Goal: Task Accomplishment & Management: Manage account settings

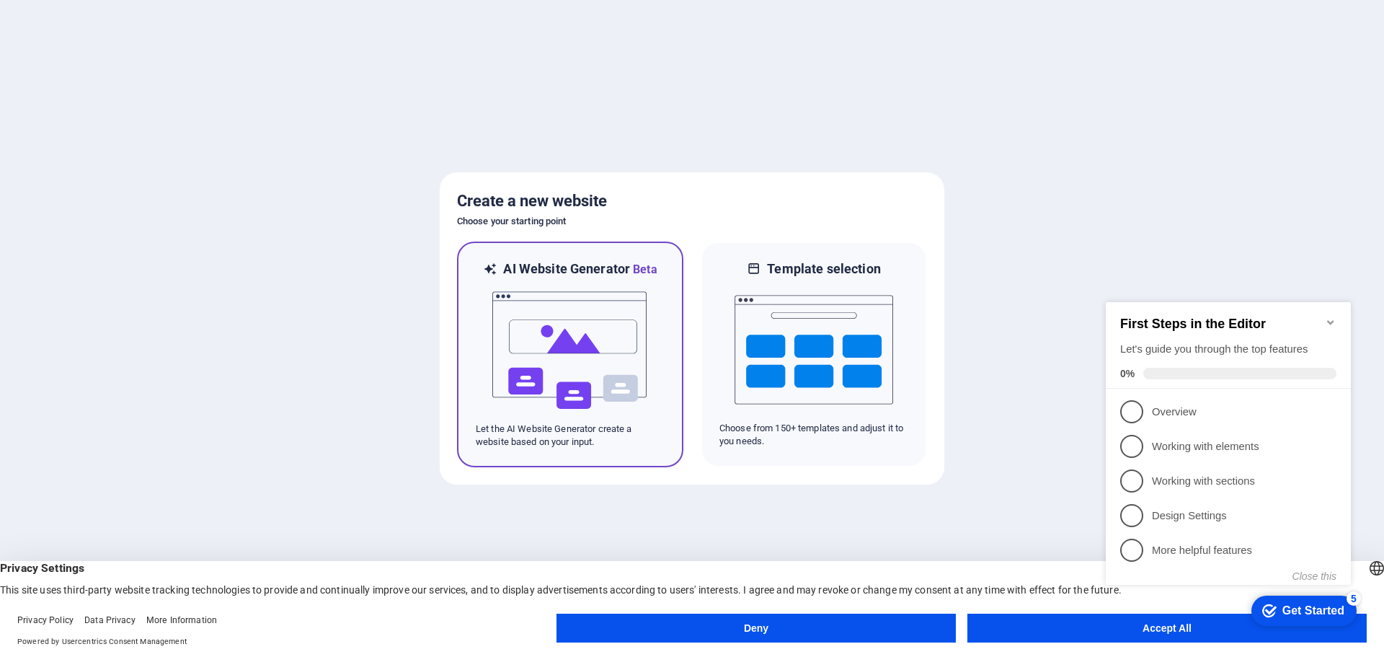
click at [565, 334] on img at bounding box center [570, 350] width 159 height 144
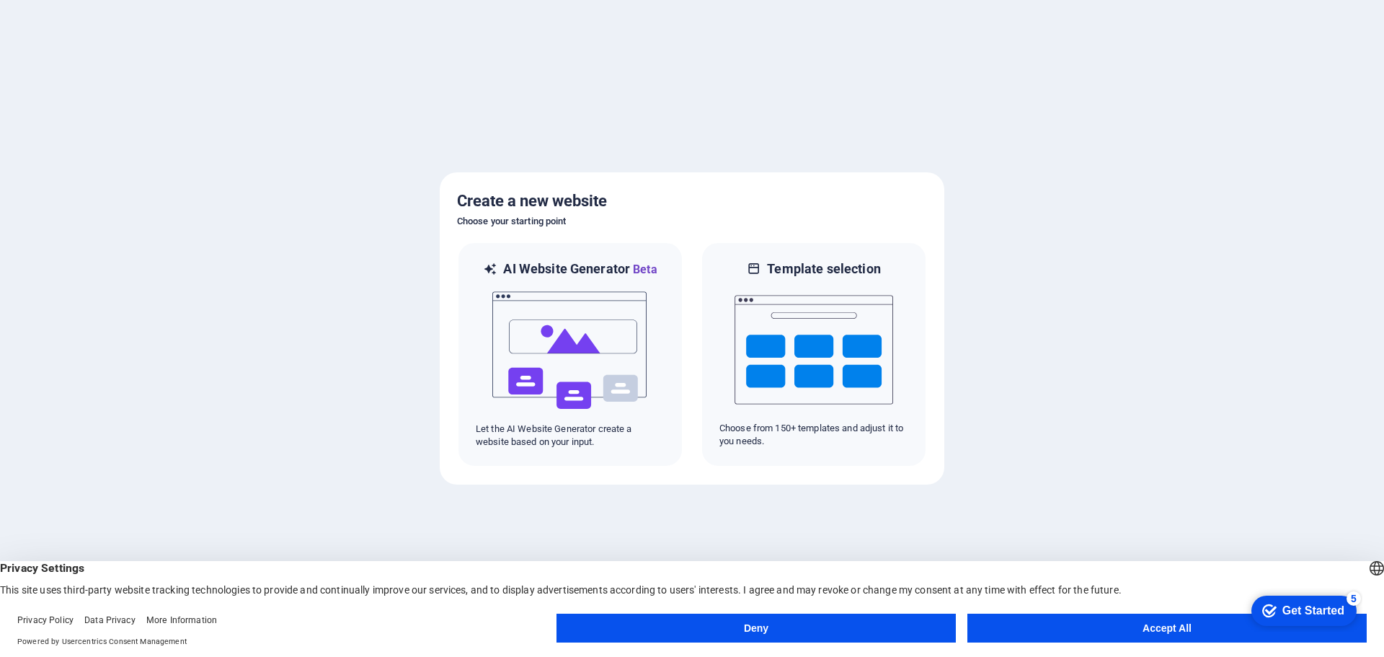
click at [1147, 636] on button "Accept All" at bounding box center [1166, 627] width 399 height 29
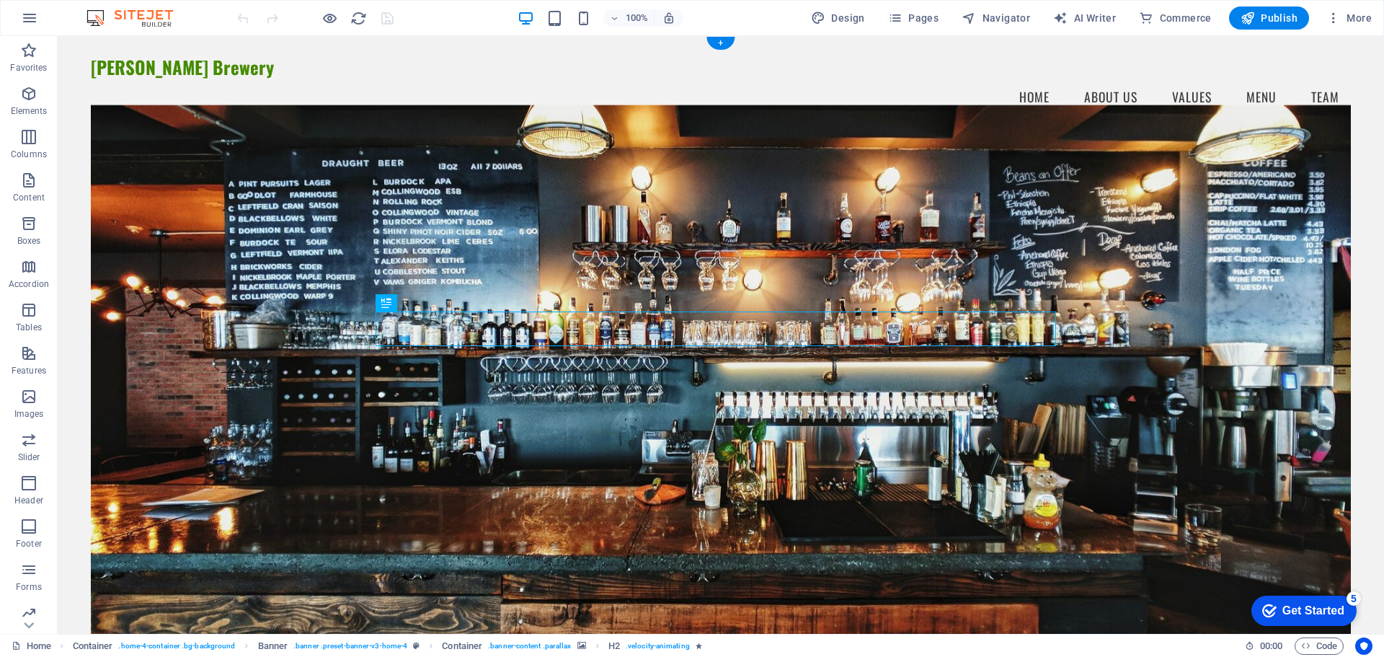
click at [1073, 184] on figure at bounding box center [721, 377] width 1260 height 544
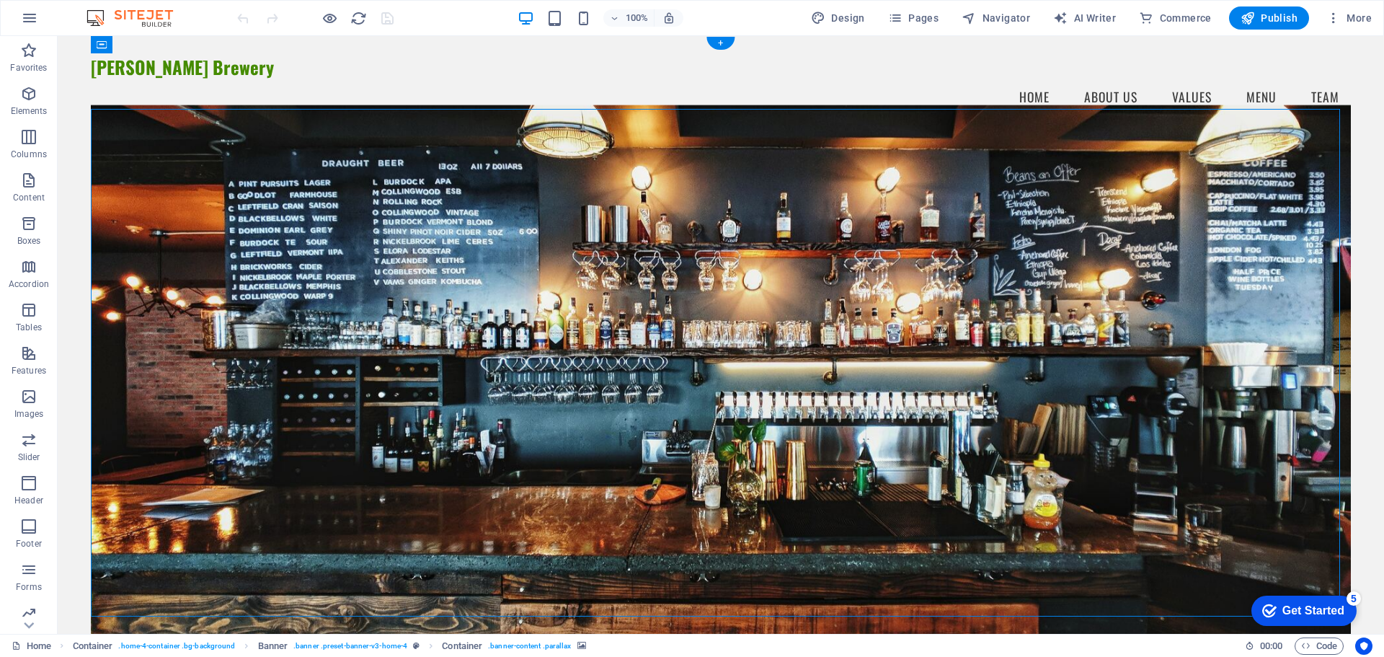
click at [1168, 189] on figure at bounding box center [721, 377] width 1260 height 544
click at [67, 217] on div "Welcome to [PERSON_NAME] Brewery Brewing Passion Into Every Pint Explore Our Br…" at bounding box center [721, 515] width 1326 height 762
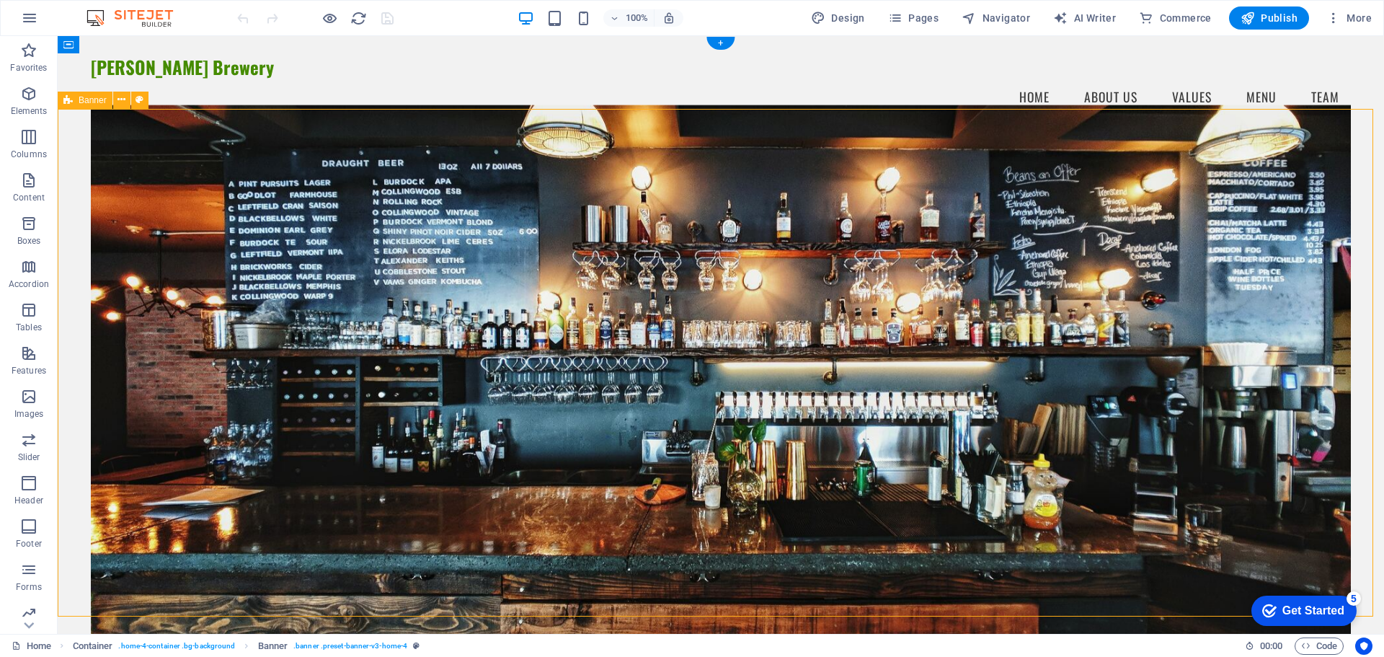
click at [141, 230] on figure at bounding box center [721, 377] width 1260 height 544
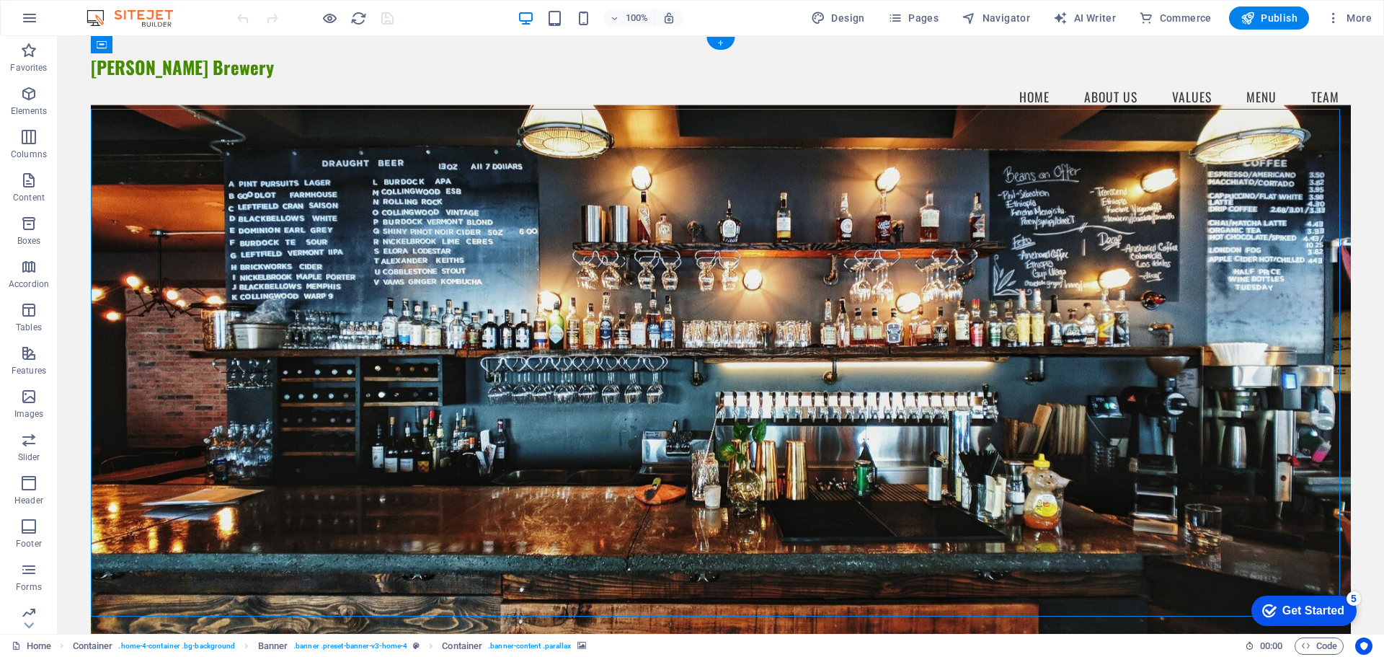
click at [309, 185] on figure at bounding box center [721, 377] width 1260 height 544
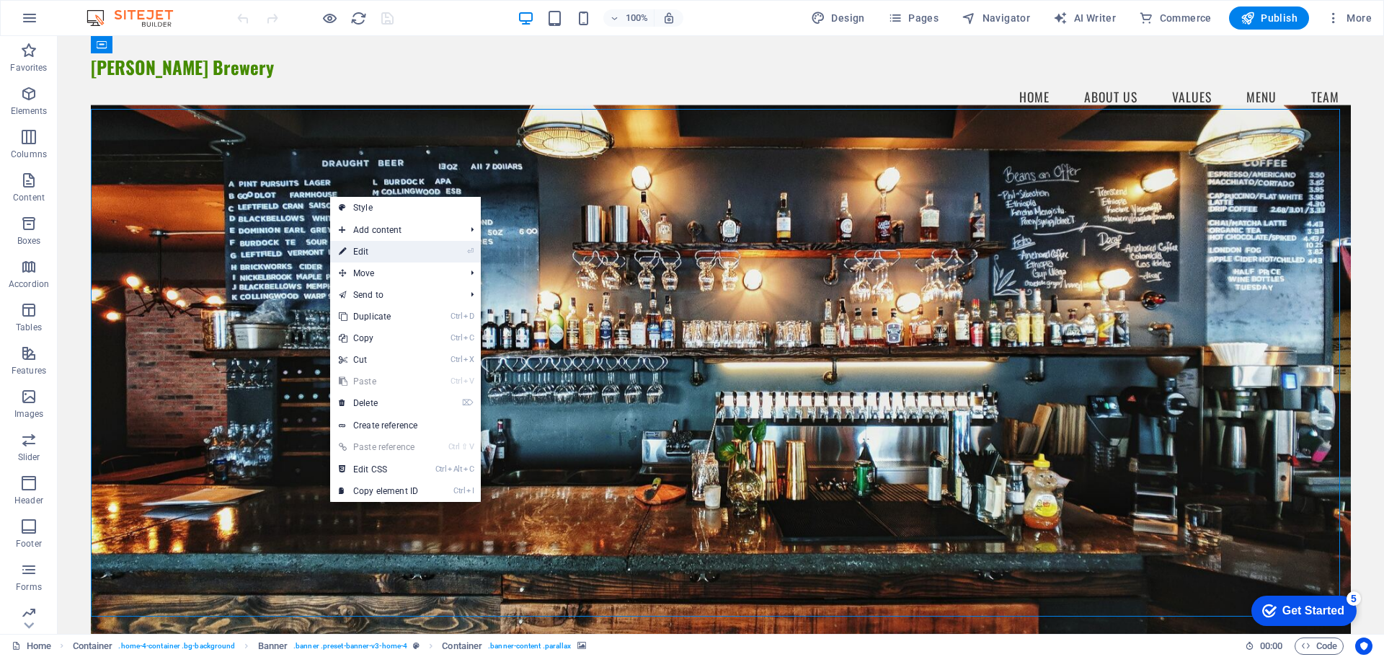
click at [394, 252] on link "⏎ Edit" at bounding box center [378, 252] width 97 height 22
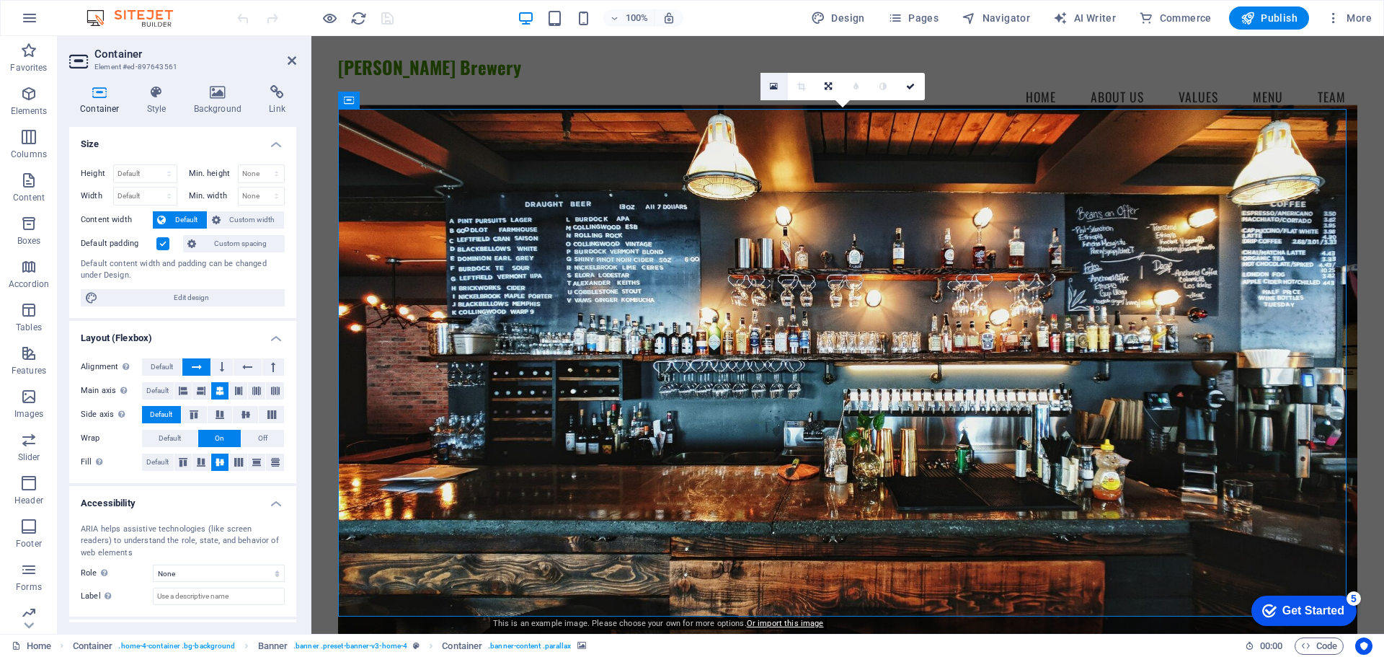
click at [772, 89] on icon at bounding box center [774, 86] width 8 height 10
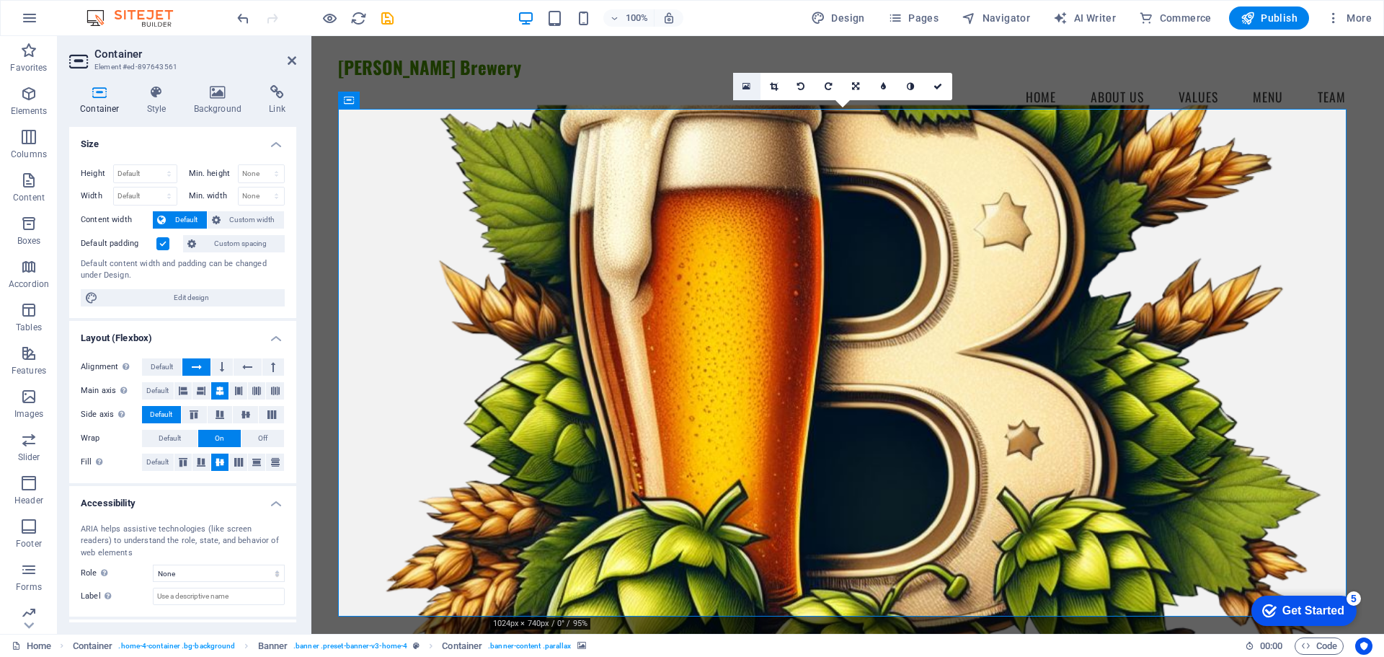
click at [747, 86] on icon at bounding box center [746, 86] width 8 height 10
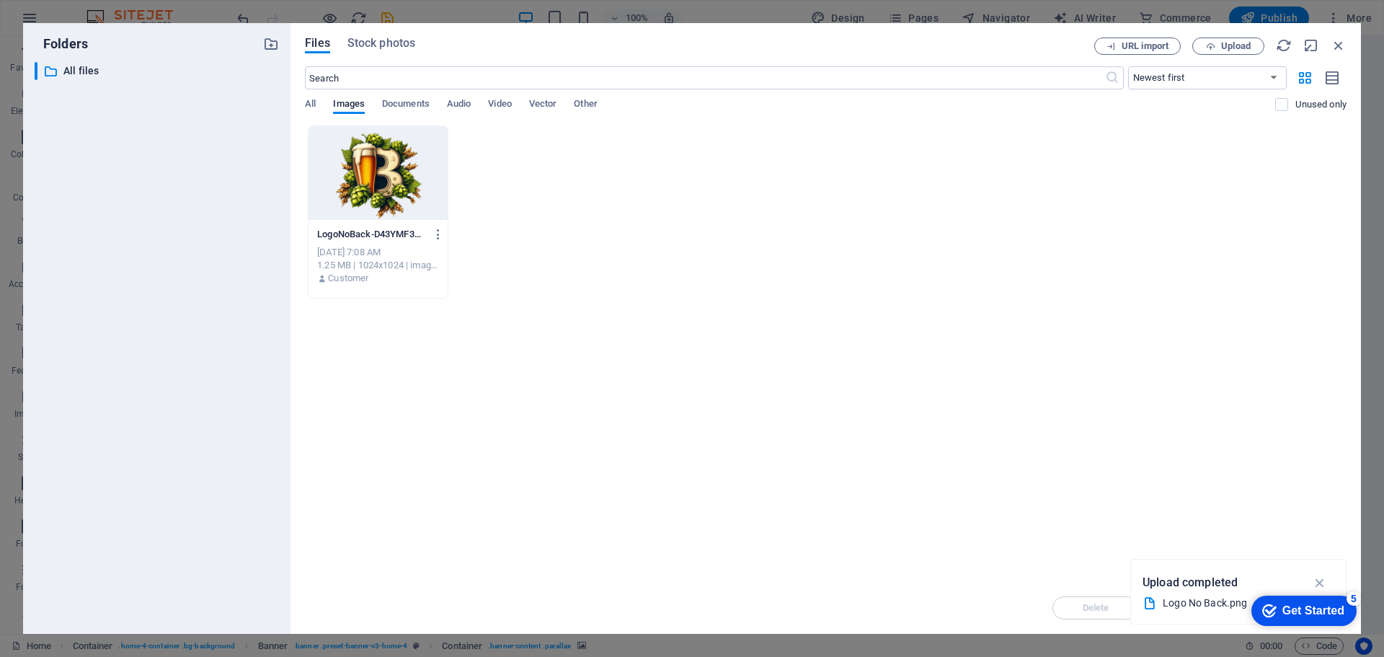
click at [374, 184] on div at bounding box center [377, 173] width 139 height 94
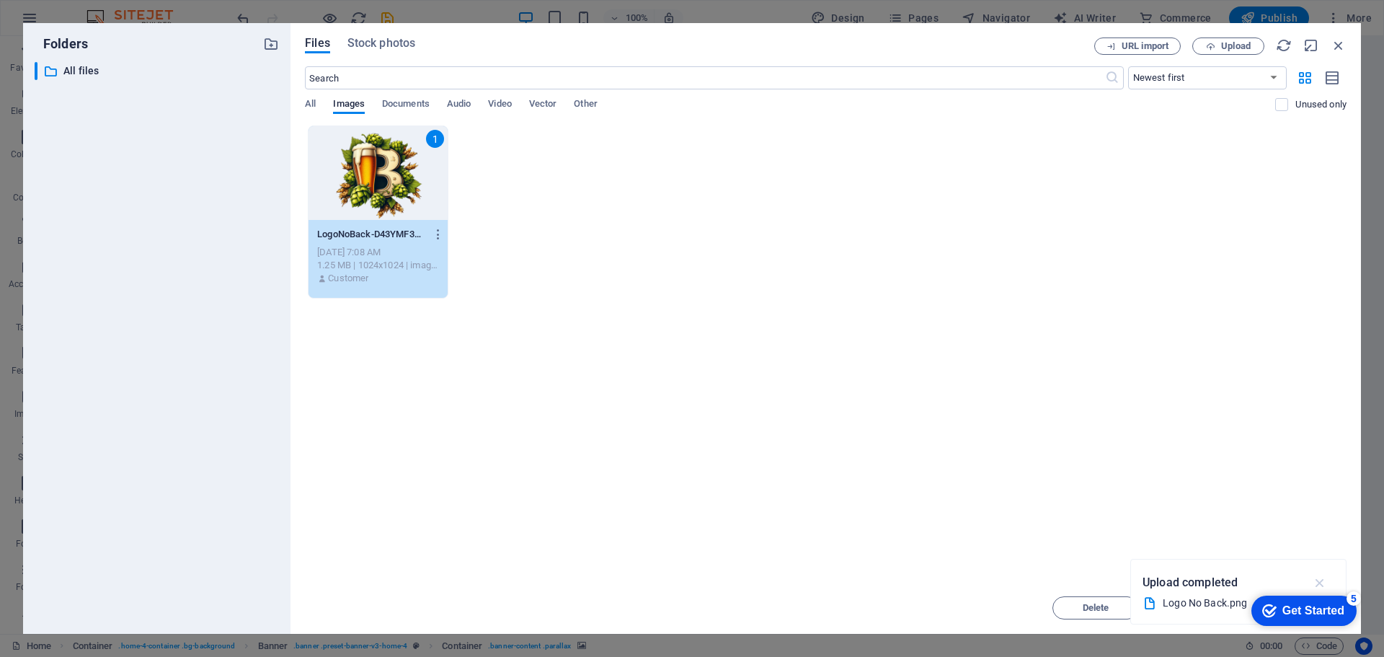
click at [1319, 584] on icon "button" at bounding box center [1320, 582] width 17 height 16
click at [1299, 612] on div "Get Started" at bounding box center [1313, 610] width 62 height 13
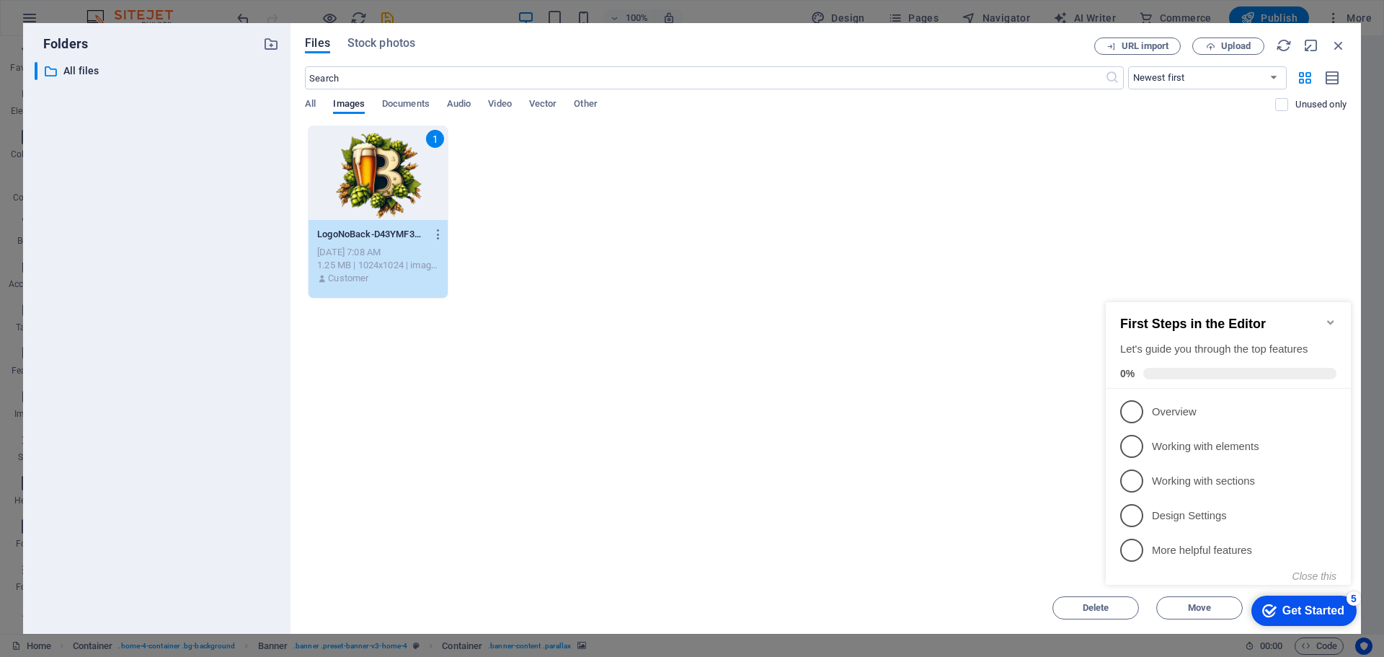
click at [997, 353] on div "Drop files here to upload them instantly 1 LogoNoBack-D43YMF3My2sGW-JUOJqENw.pn…" at bounding box center [825, 353] width 1041 height 456
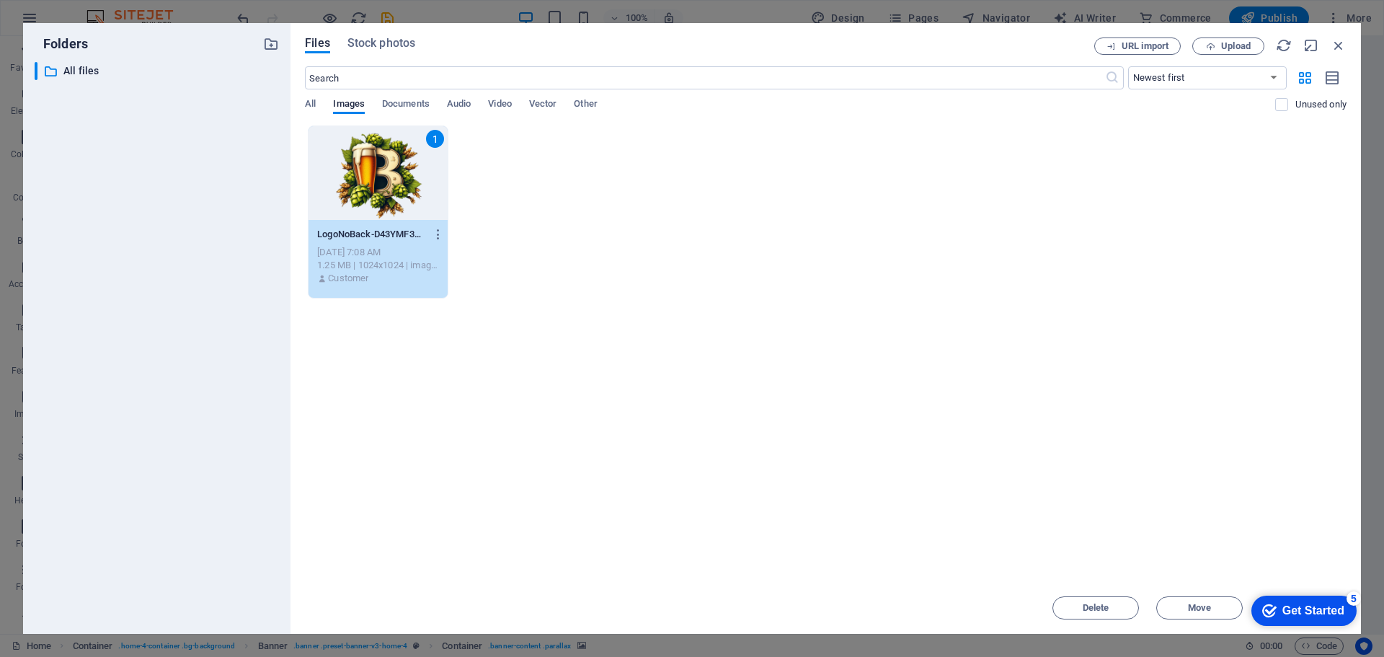
click at [383, 188] on div "1" at bounding box center [377, 173] width 139 height 94
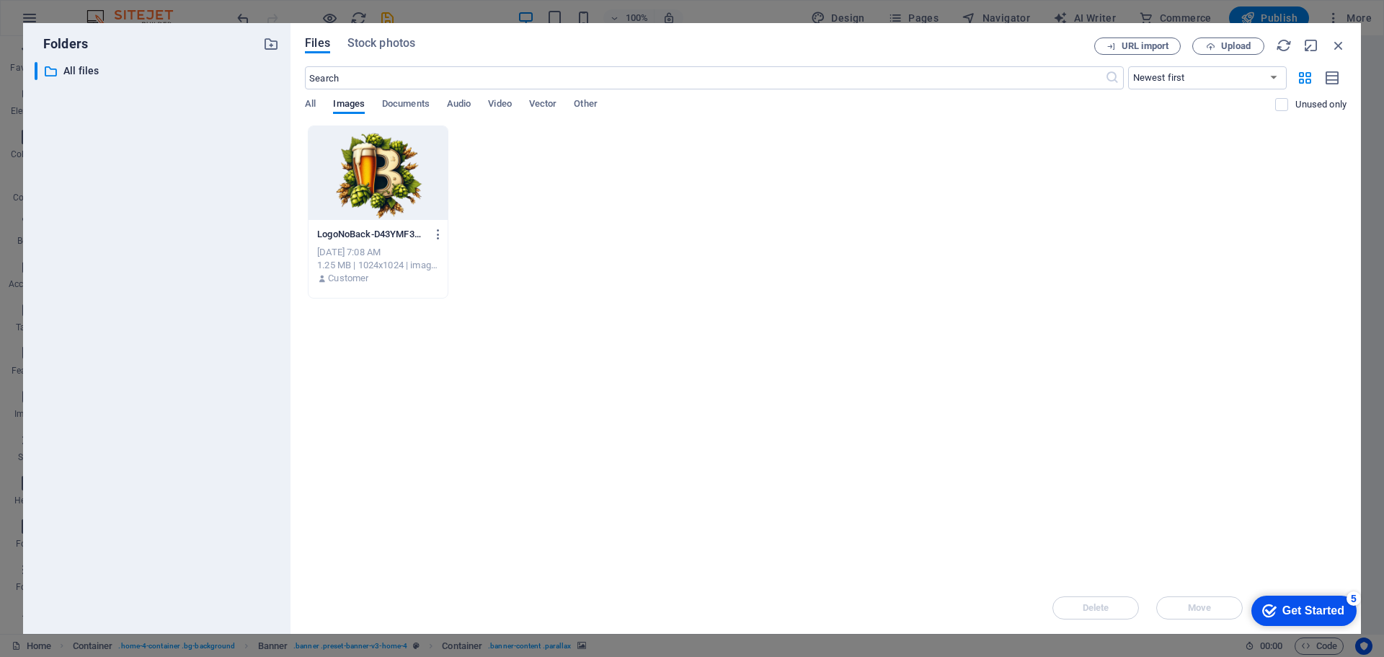
click at [620, 255] on div "LogoNoBack-D43YMF3My2sGW-JUOJqENw.png LogoNoBack-D43YMF3My2sGW-JUOJqENw.png [DA…" at bounding box center [825, 211] width 1041 height 173
click at [1341, 45] on icon "button" at bounding box center [1338, 45] width 16 height 16
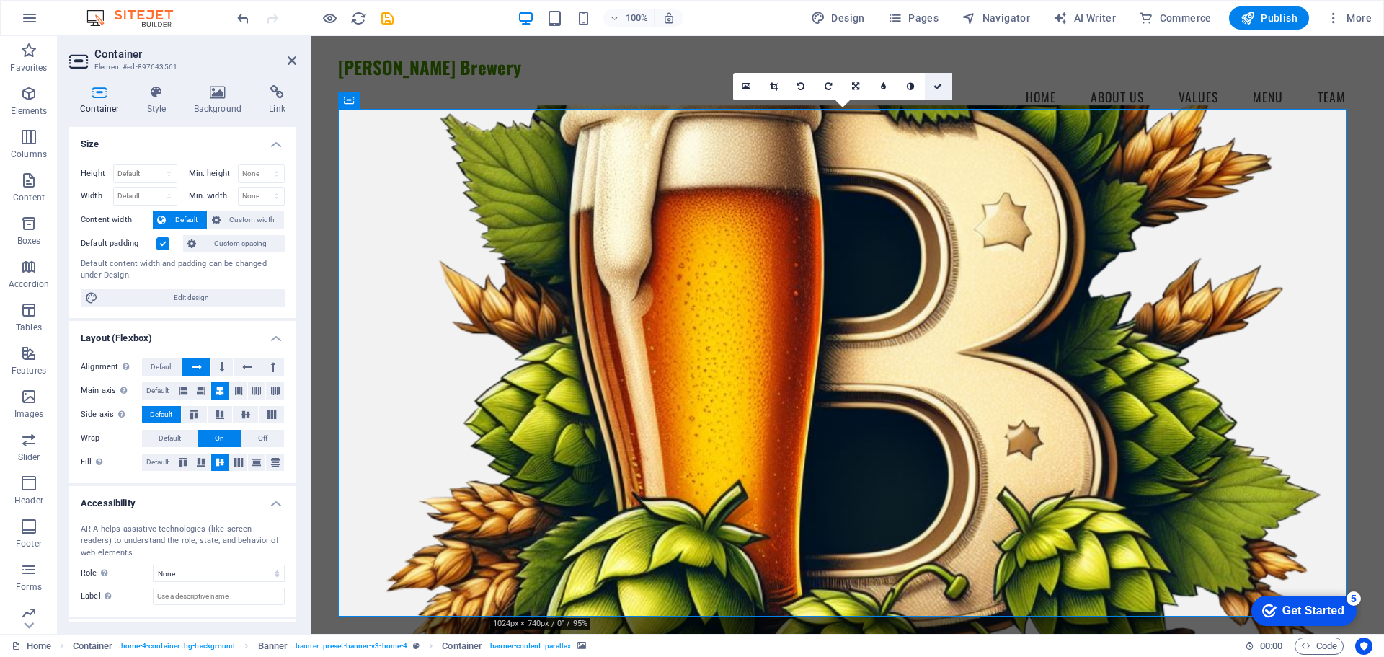
click at [940, 82] on icon at bounding box center [937, 86] width 9 height 9
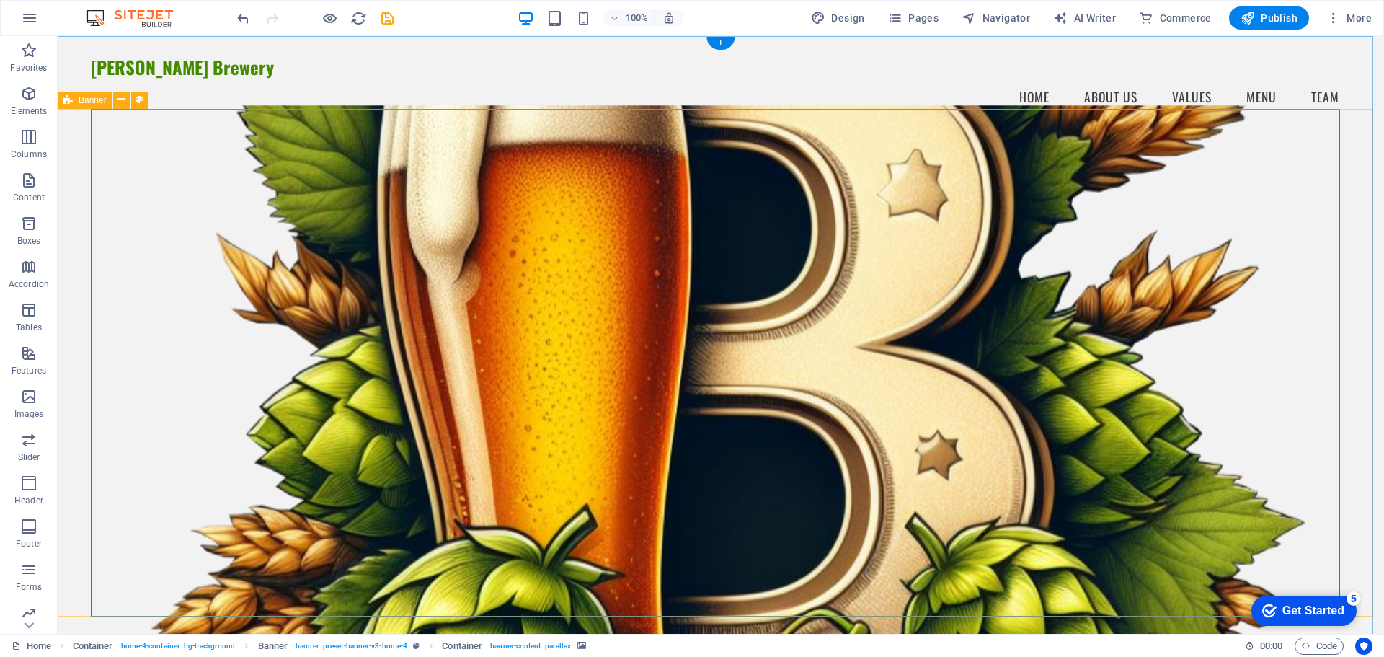
click at [1364, 243] on div "Welcome to [PERSON_NAME] Brewery Brewing Passion Into Every Pint Explore Our Br…" at bounding box center [721, 515] width 1326 height 762
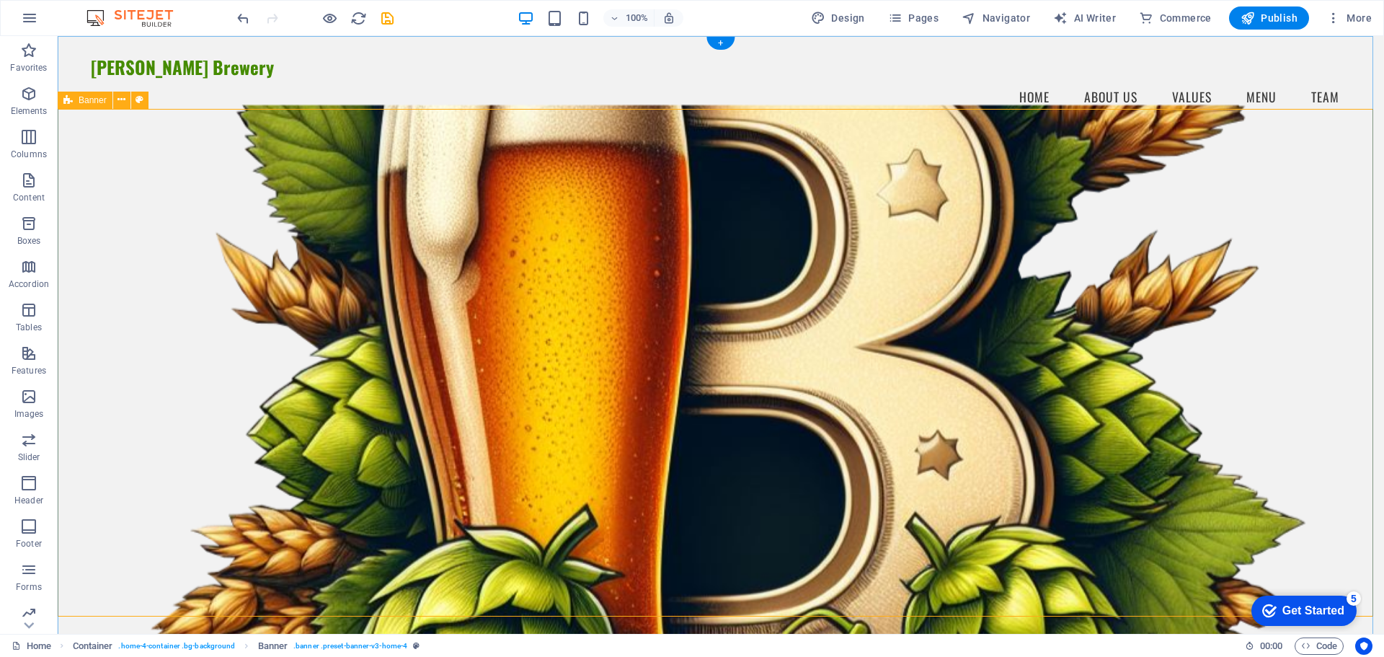
drag, startPoint x: 69, startPoint y: 155, endPoint x: 94, endPoint y: 148, distance: 26.2
click at [69, 154] on div "Welcome to [PERSON_NAME] Brewery Brewing Passion Into Every Pint Explore Our Br…" at bounding box center [721, 515] width 1326 height 762
click at [343, 79] on nav "Home About Us Values Menu Team" at bounding box center [721, 97] width 1260 height 36
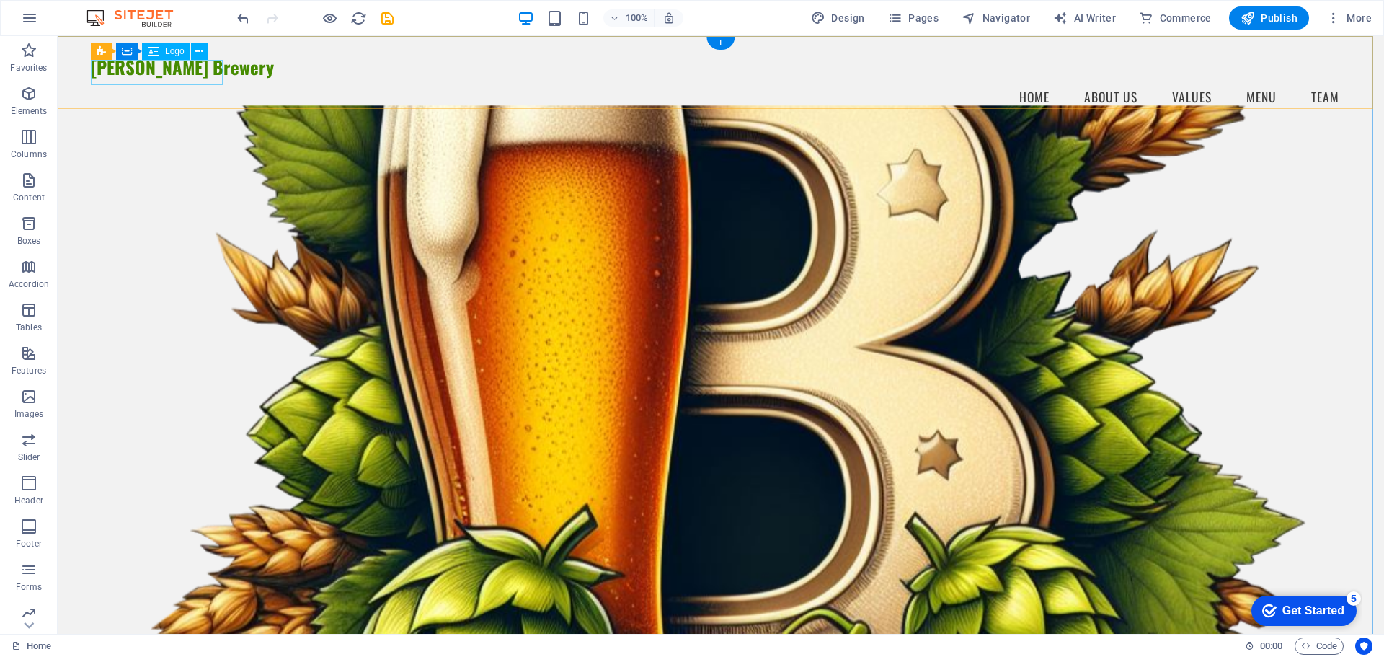
click at [174, 76] on div "[PERSON_NAME] Brewery" at bounding box center [721, 67] width 1260 height 25
click at [197, 55] on icon at bounding box center [199, 51] width 8 height 15
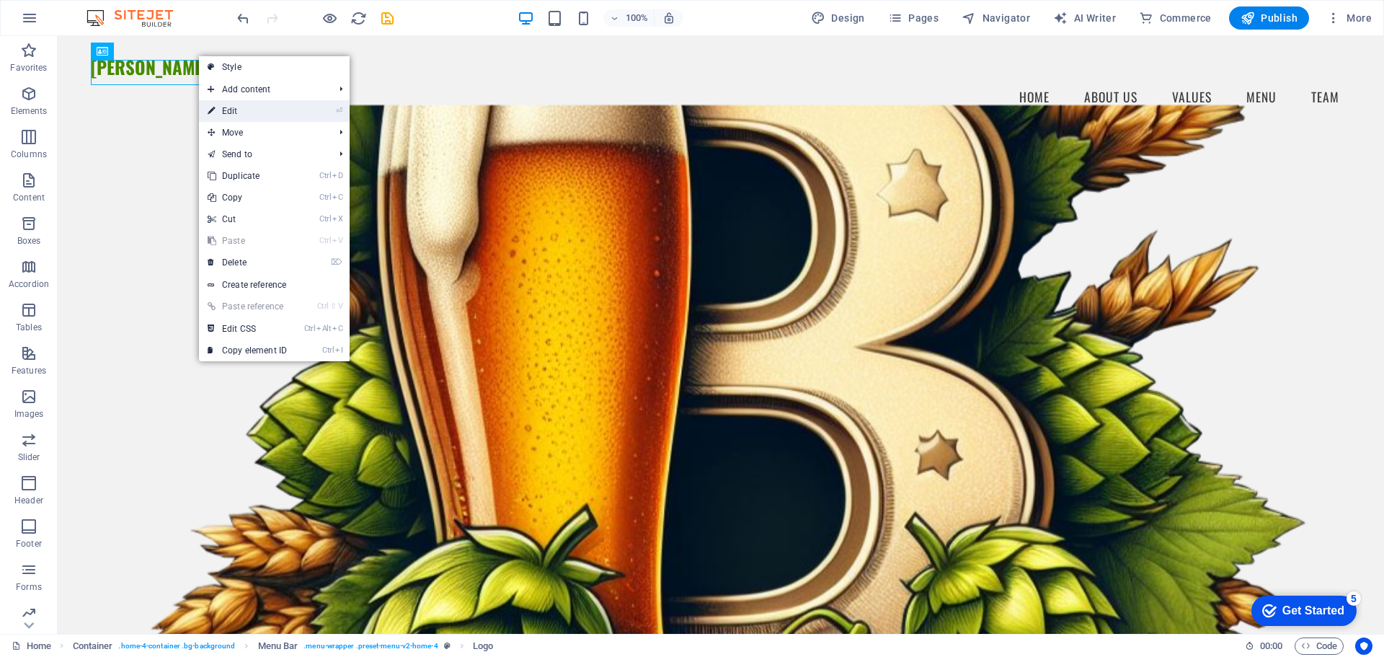
click at [298, 107] on li "⏎ Edit" at bounding box center [274, 111] width 151 height 22
click at [226, 113] on link "⏎ Edit" at bounding box center [247, 111] width 97 height 22
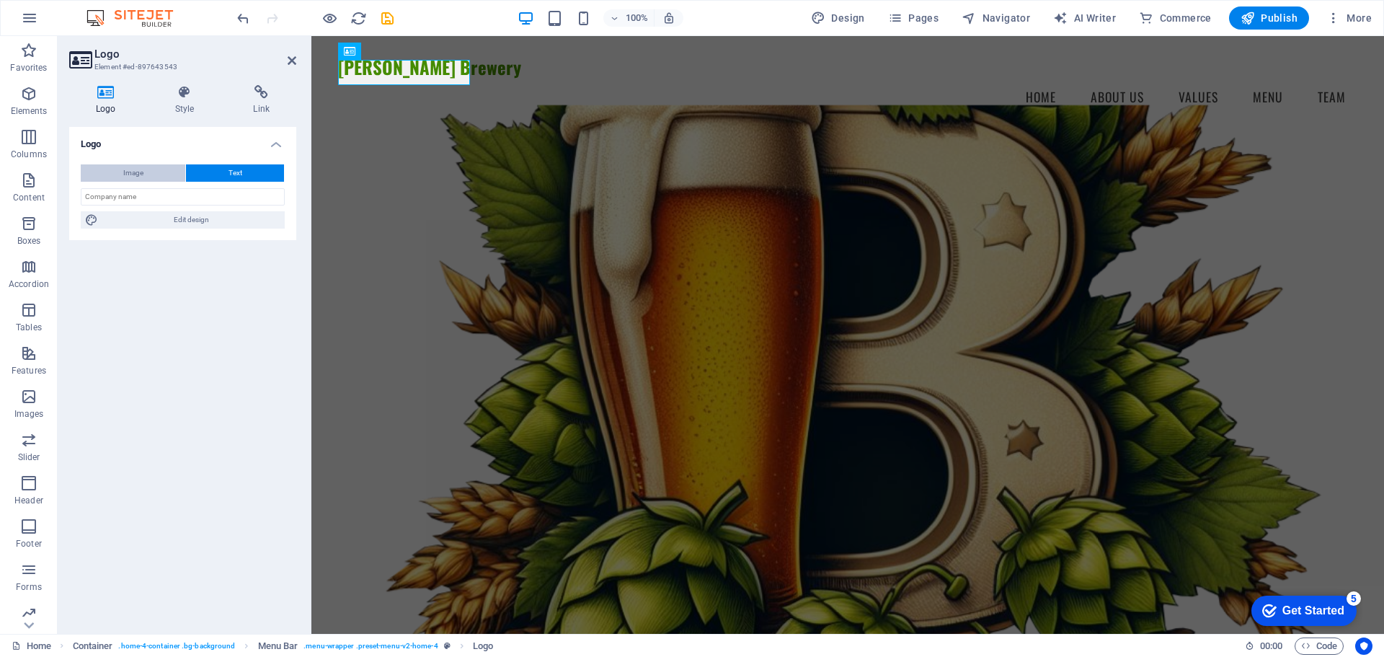
click at [147, 173] on button "Image" at bounding box center [133, 172] width 105 height 17
select select "DISABLED_OPTION_VALUE"
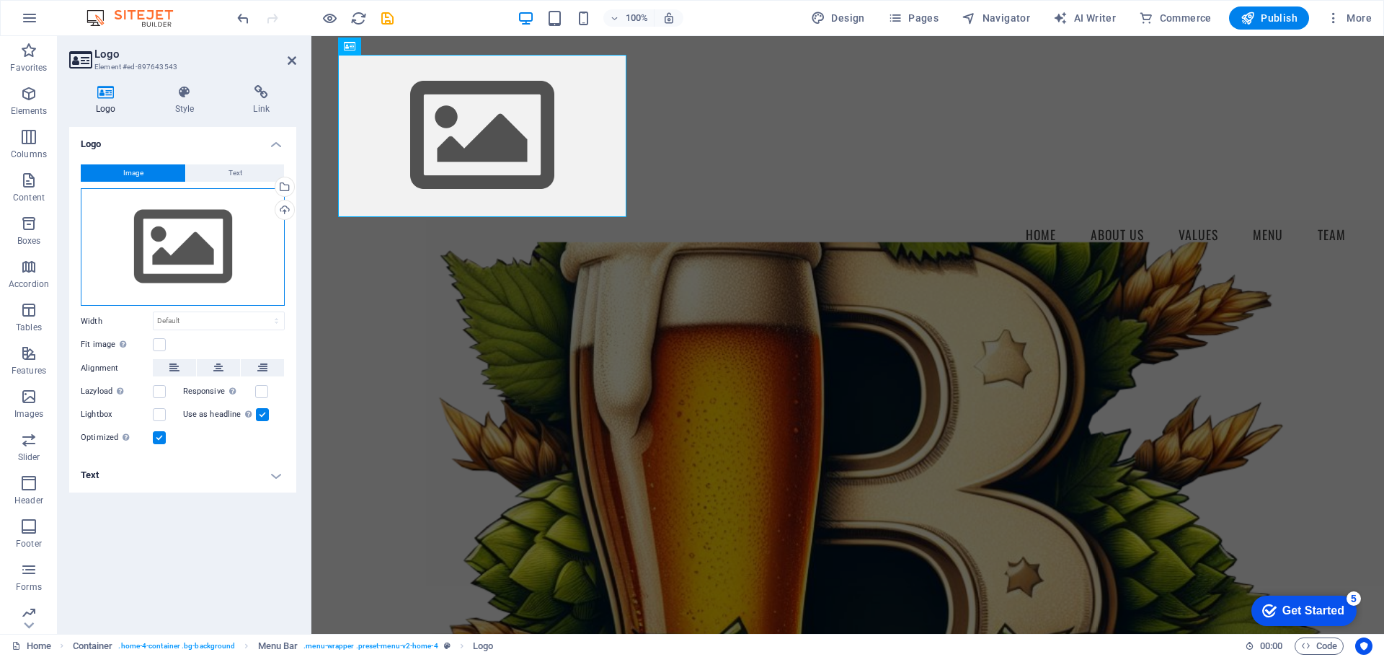
click at [197, 240] on div "Drag files here, click to choose files or select files from Files or our free s…" at bounding box center [183, 247] width 204 height 118
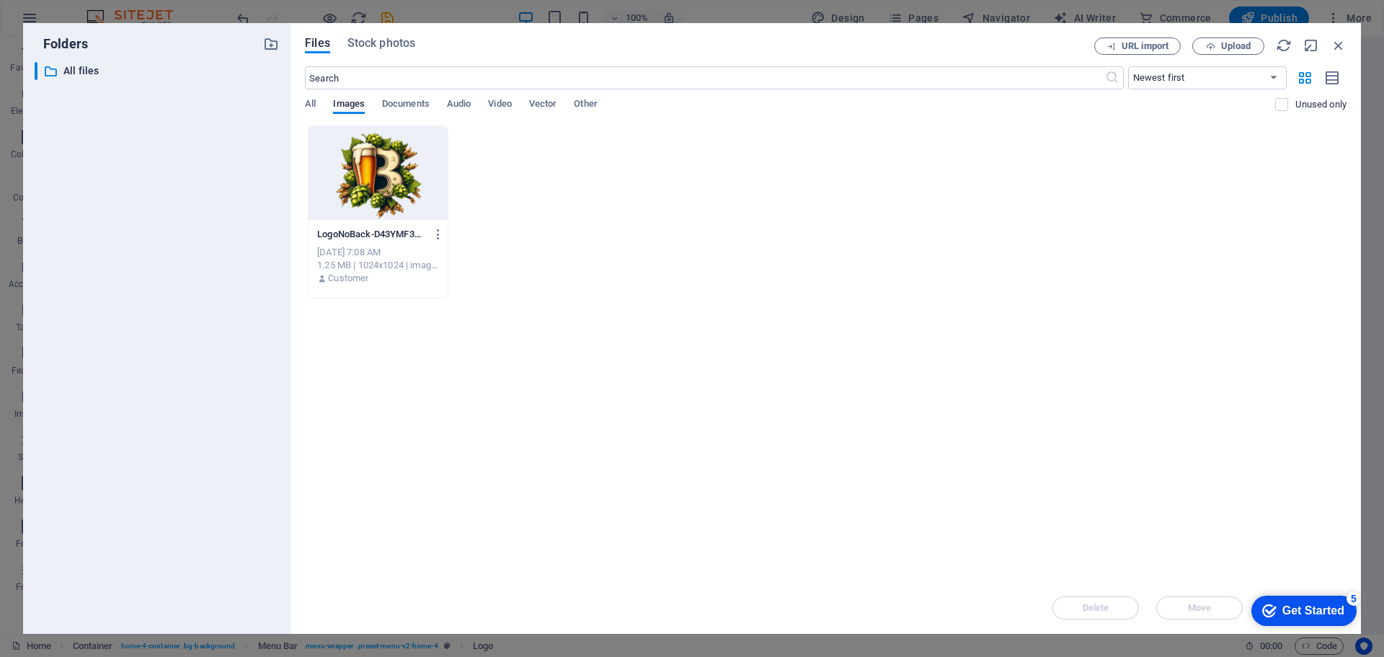
click at [404, 186] on div at bounding box center [377, 173] width 139 height 94
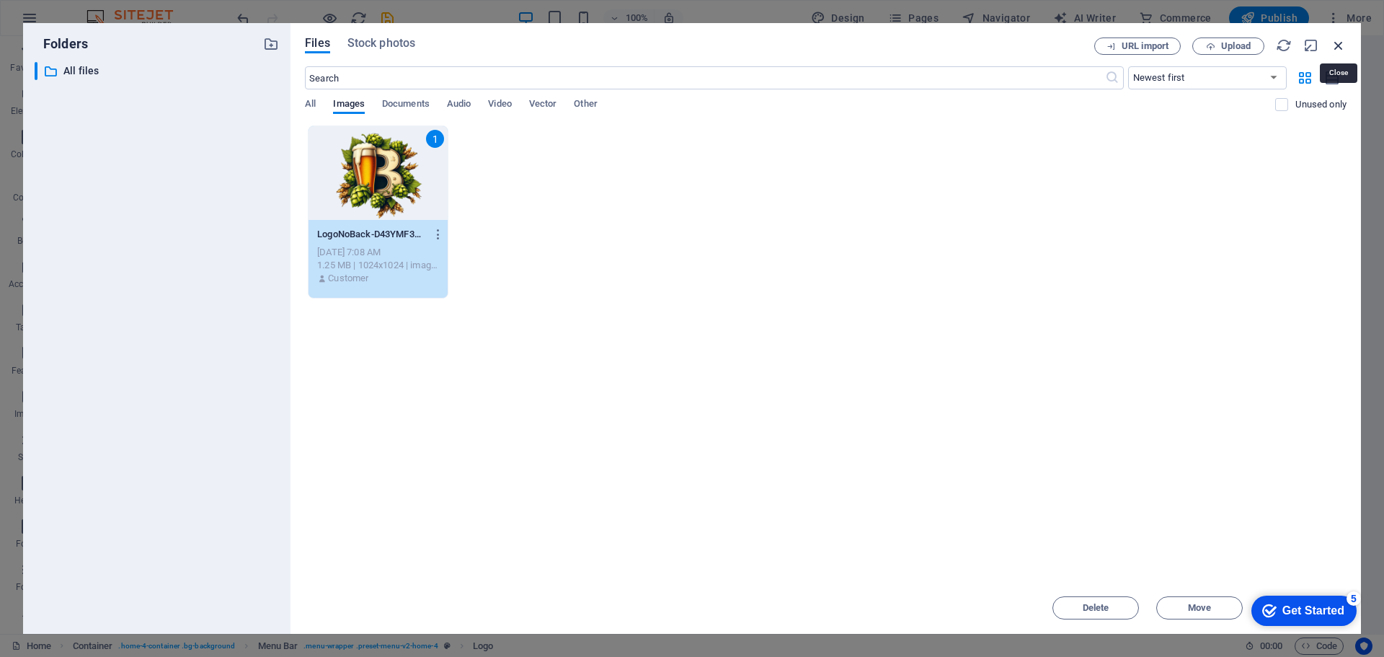
click at [1340, 46] on icon "button" at bounding box center [1338, 45] width 16 height 16
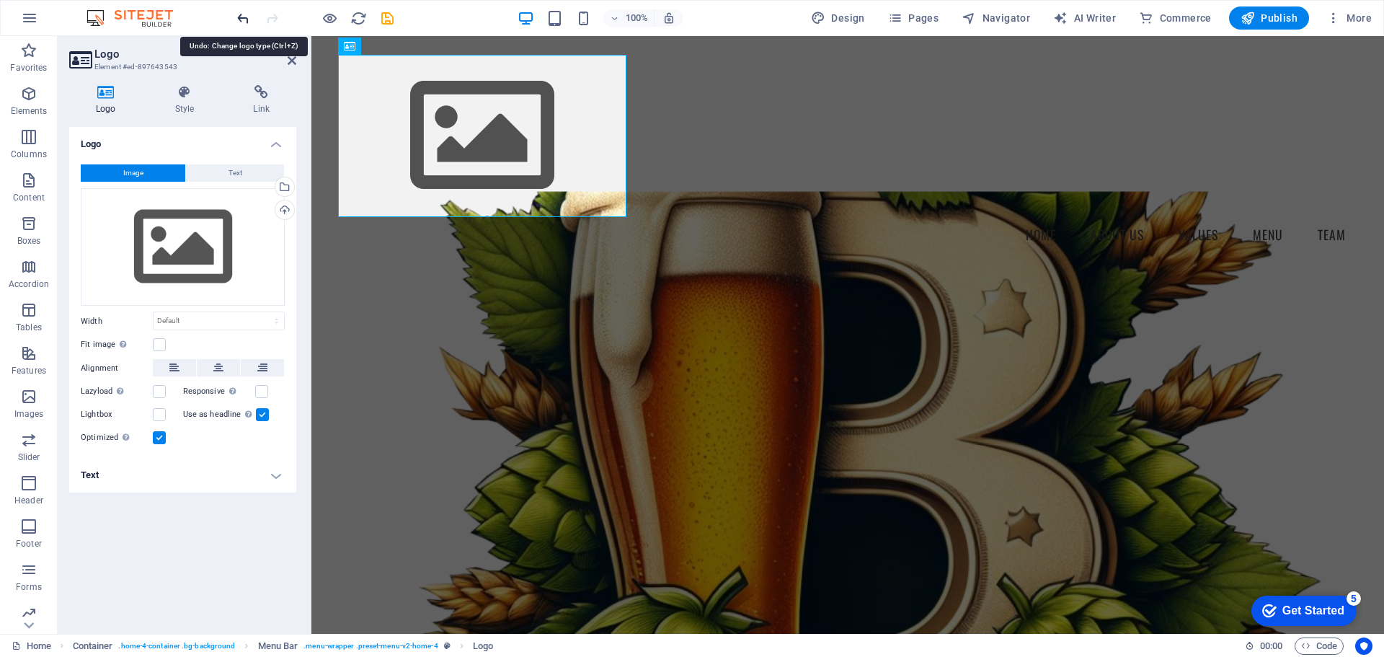
click at [242, 16] on icon "undo" at bounding box center [243, 18] width 17 height 17
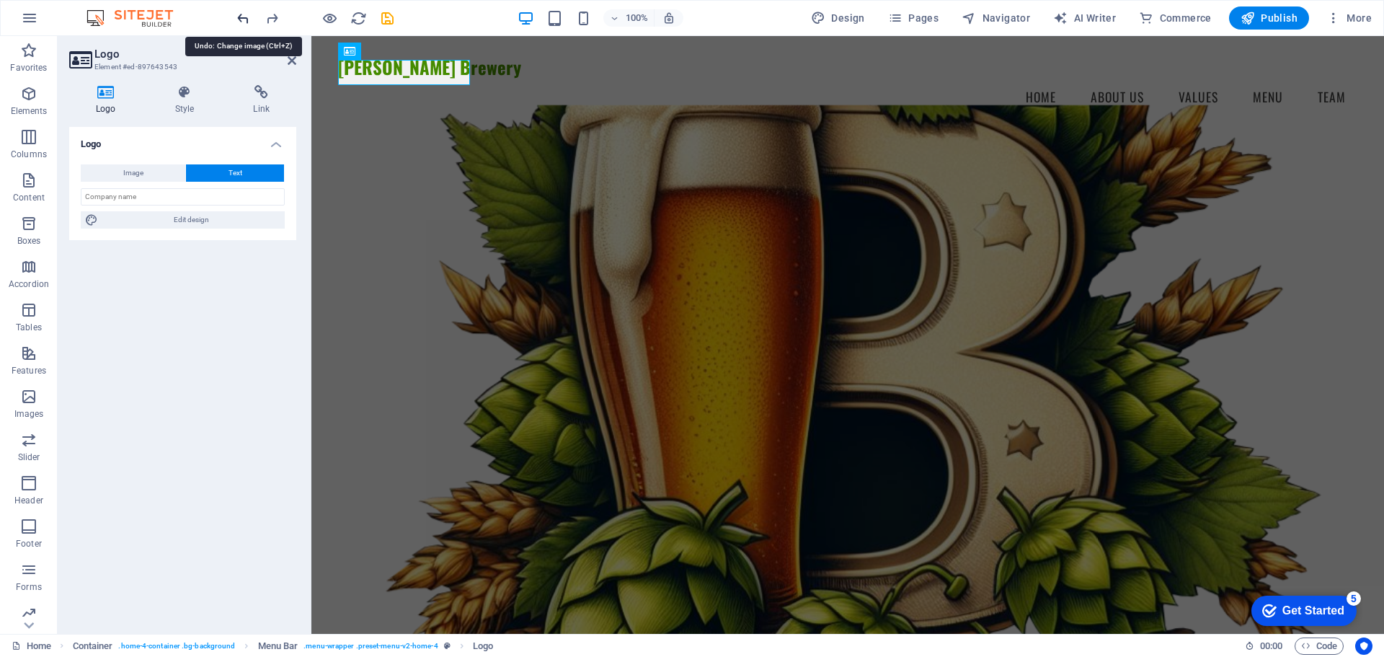
click at [242, 16] on icon "undo" at bounding box center [243, 18] width 17 height 17
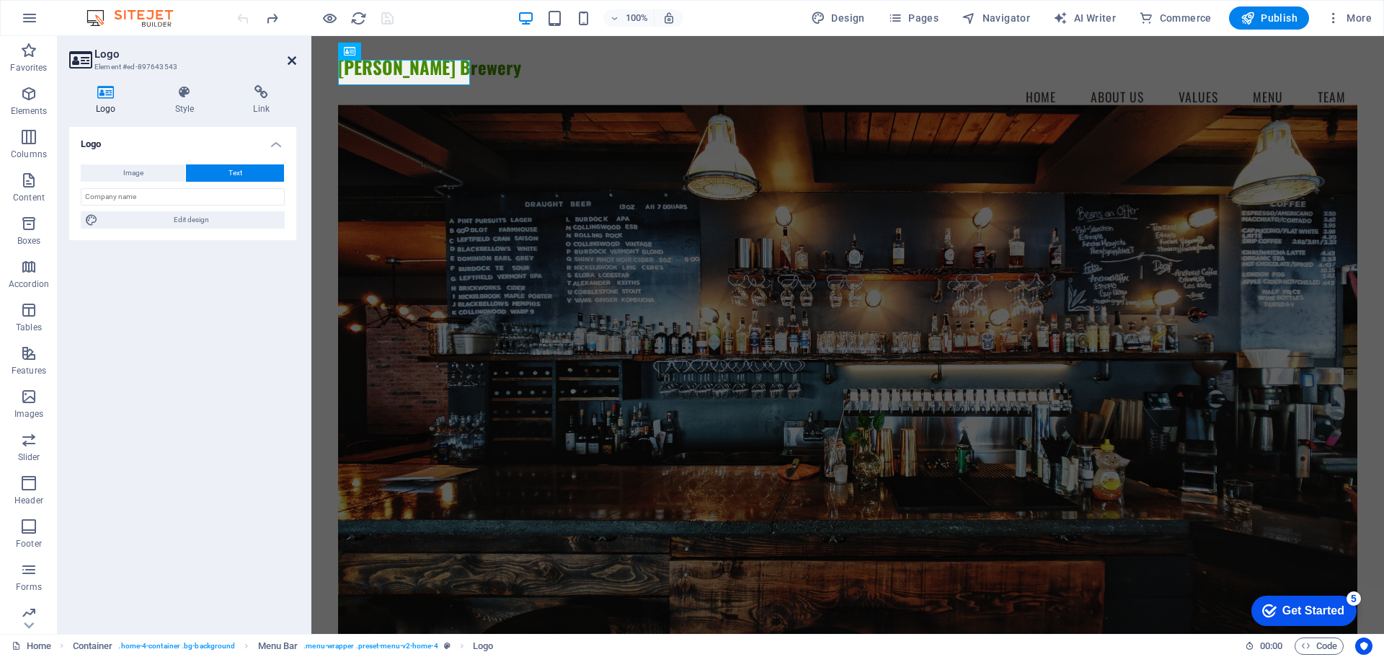
click at [290, 58] on icon at bounding box center [292, 61] width 9 height 12
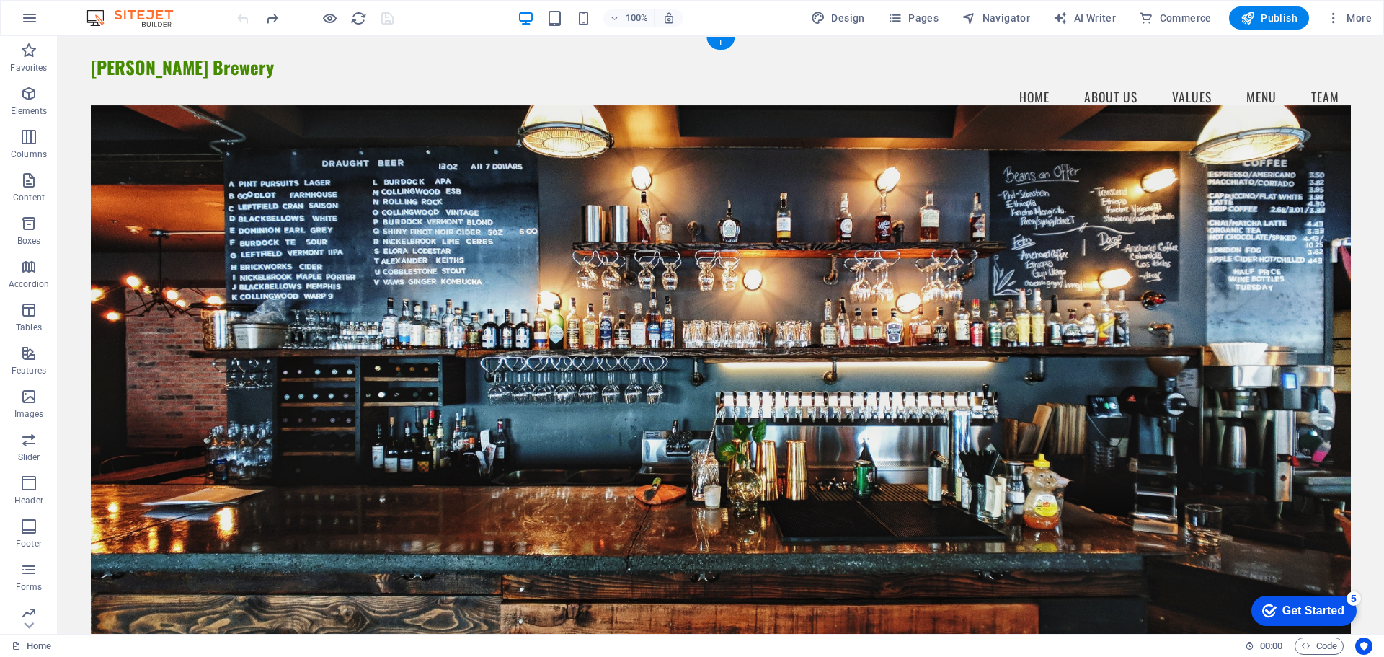
click at [665, 188] on figure at bounding box center [721, 377] width 1260 height 544
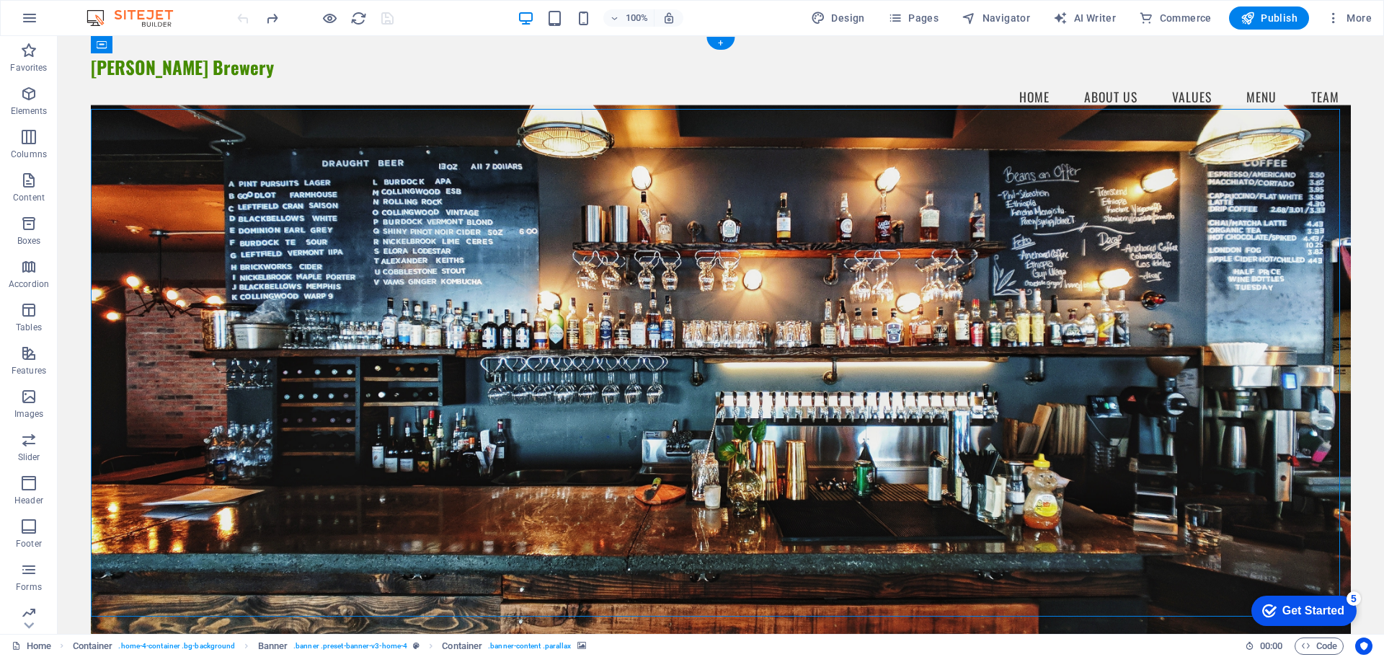
click at [587, 224] on figure at bounding box center [721, 377] width 1260 height 544
click at [249, 232] on figure at bounding box center [721, 377] width 1260 height 544
click at [166, 72] on div "[PERSON_NAME] Brewery" at bounding box center [721, 67] width 1260 height 25
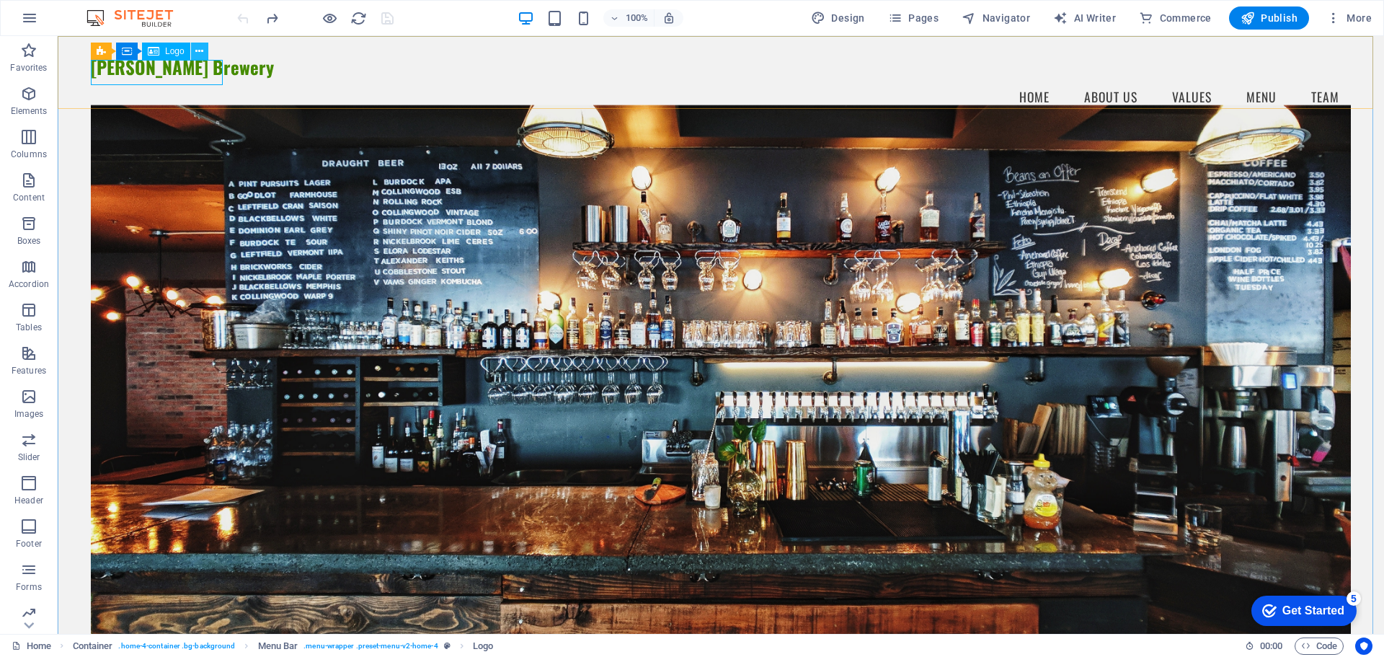
click at [200, 51] on icon at bounding box center [199, 51] width 8 height 15
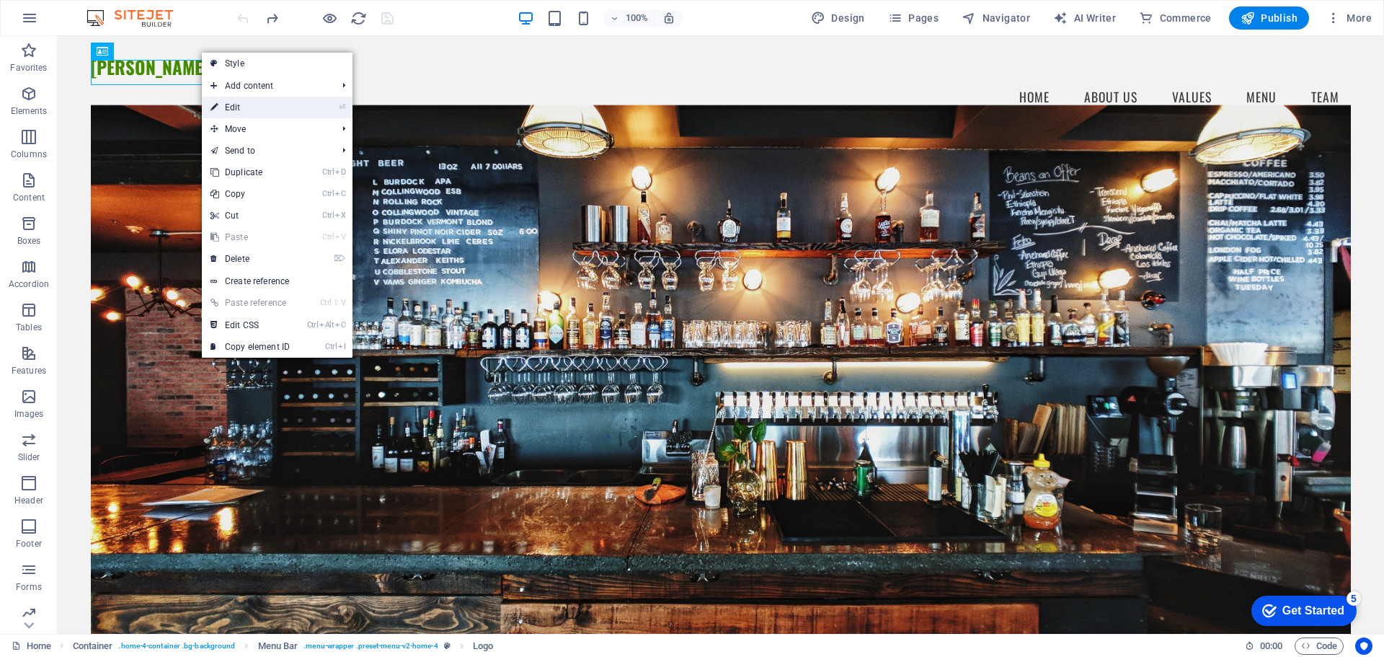
click at [233, 105] on link "⏎ Edit" at bounding box center [250, 108] width 97 height 22
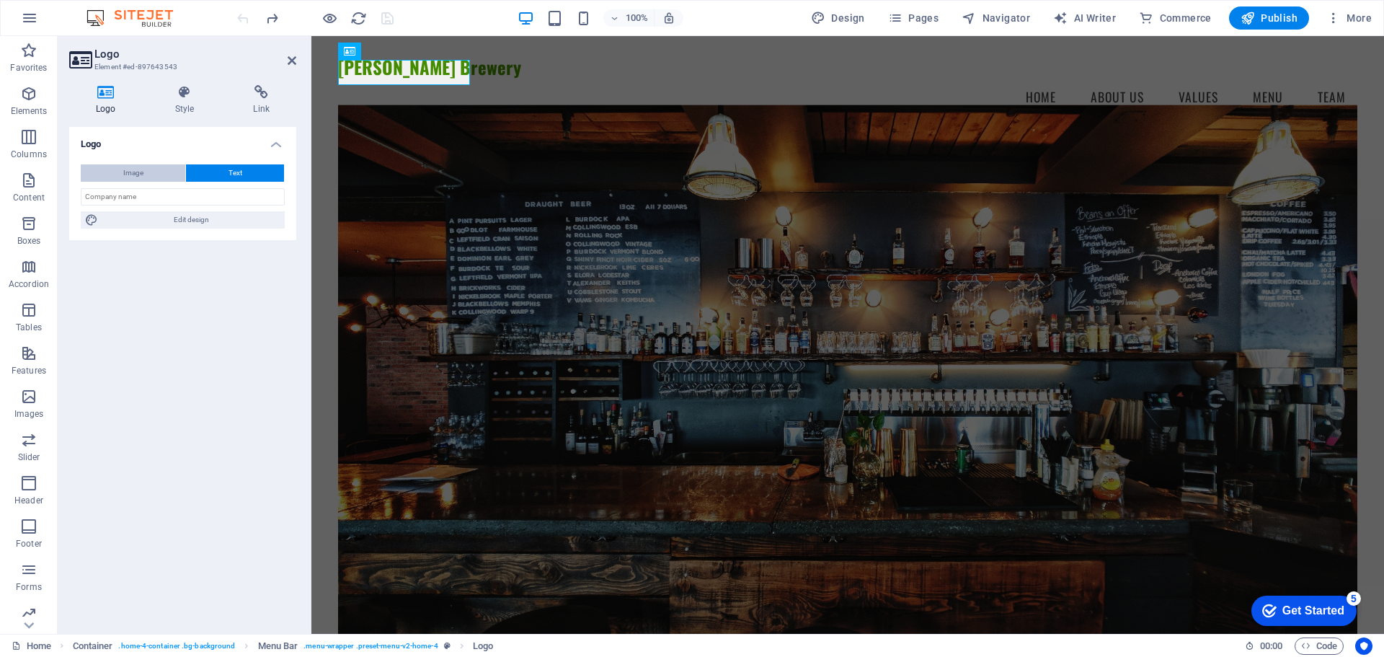
click at [131, 177] on span "Image" at bounding box center [133, 172] width 20 height 17
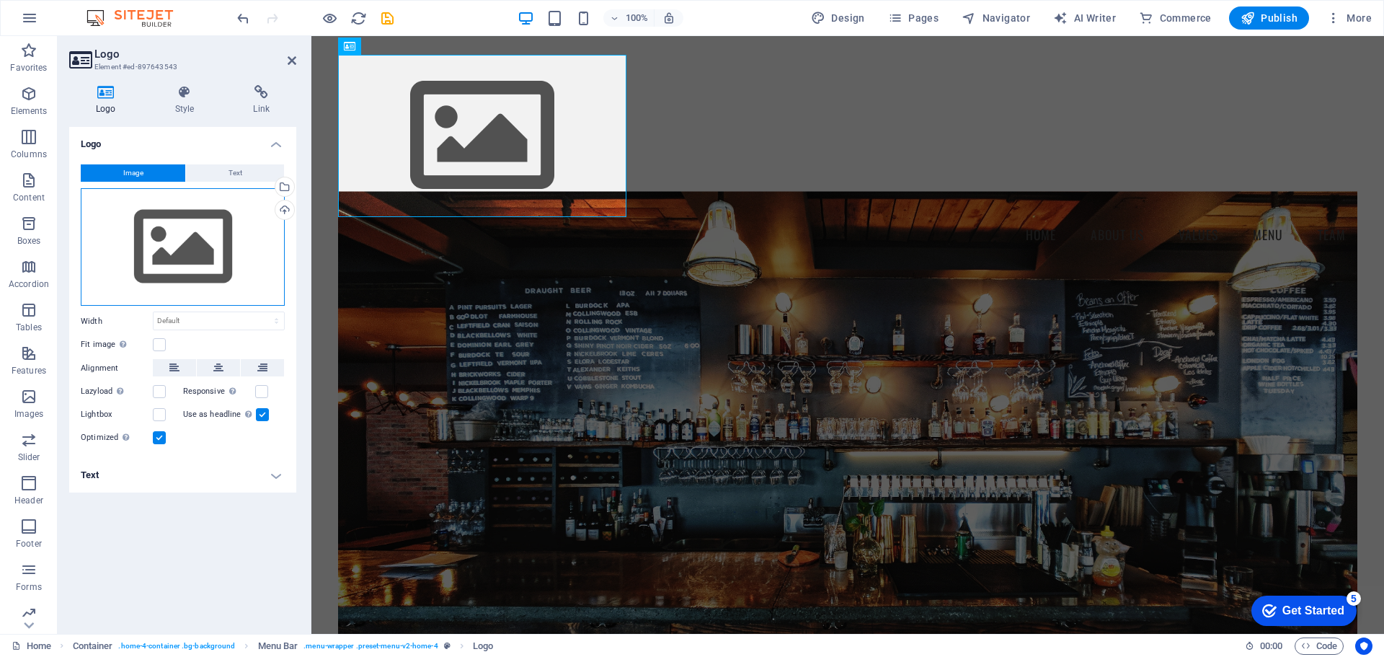
click at [164, 245] on div "Drag files here, click to choose files or select files from Files or our free s…" at bounding box center [183, 247] width 204 height 118
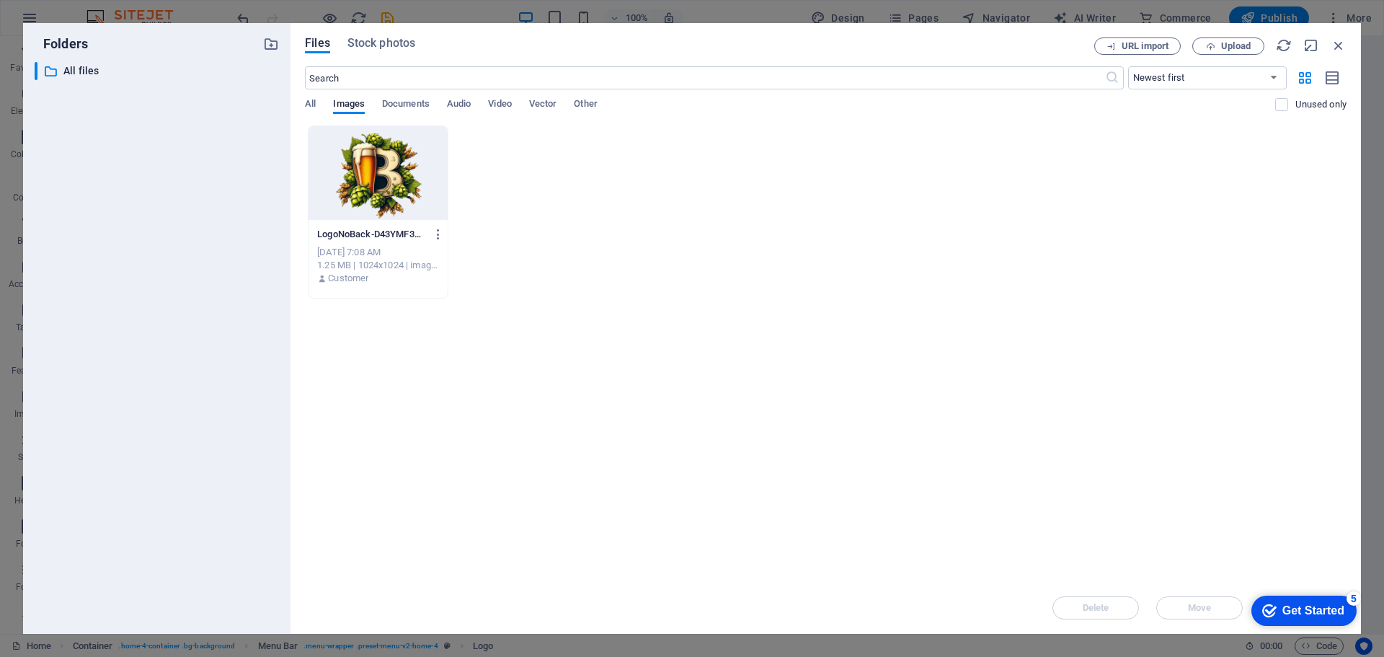
click at [371, 171] on div at bounding box center [377, 173] width 139 height 94
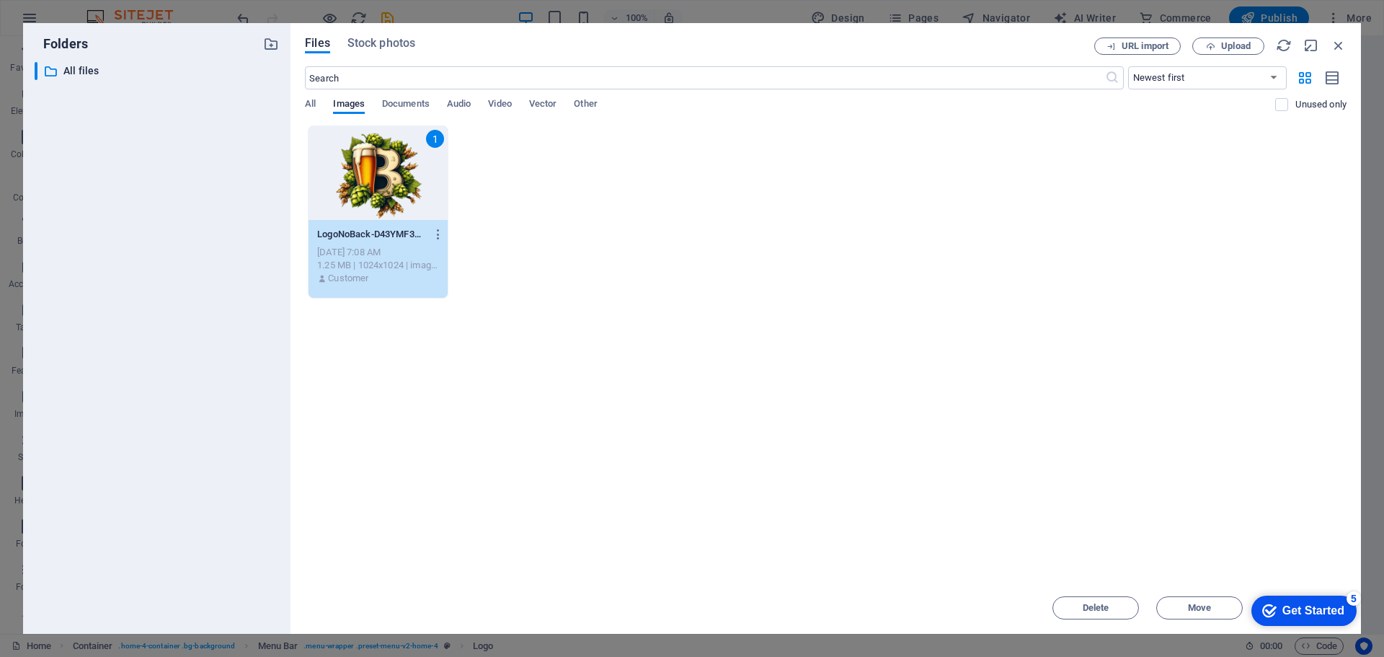
click at [370, 172] on div "1" at bounding box center [377, 173] width 139 height 94
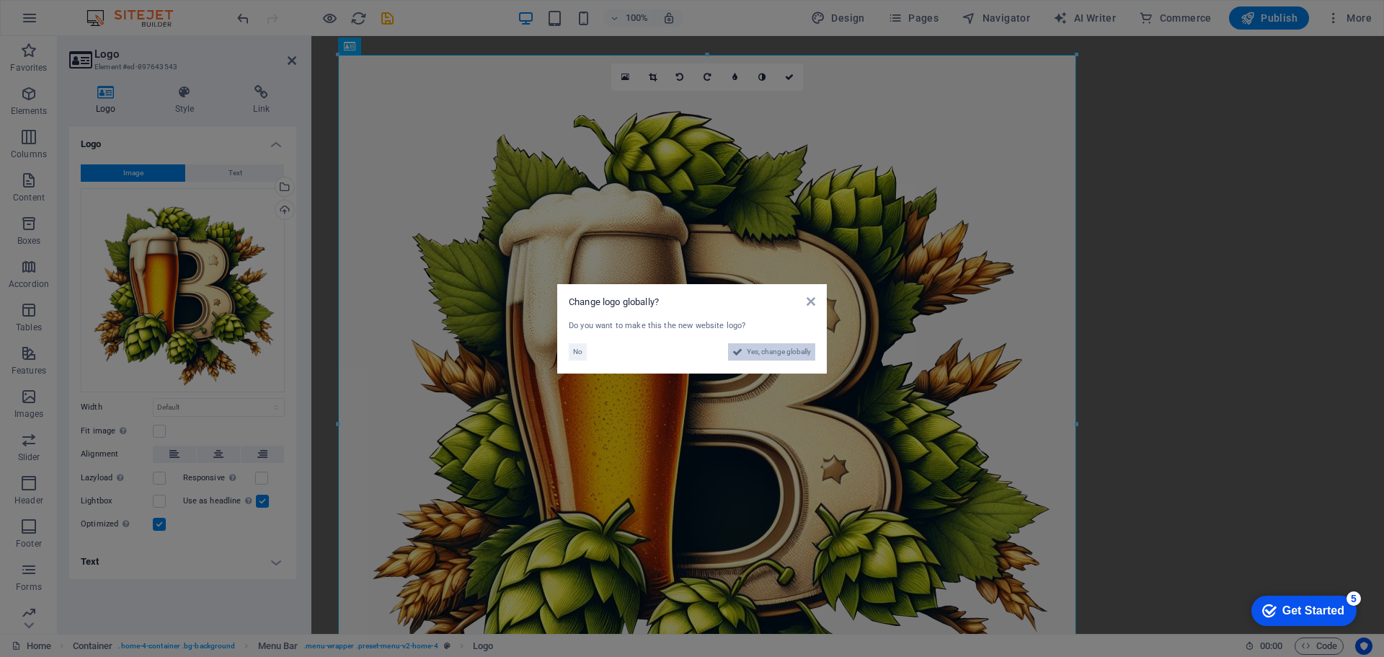
click at [772, 352] on span "Yes, change globally" at bounding box center [779, 351] width 64 height 17
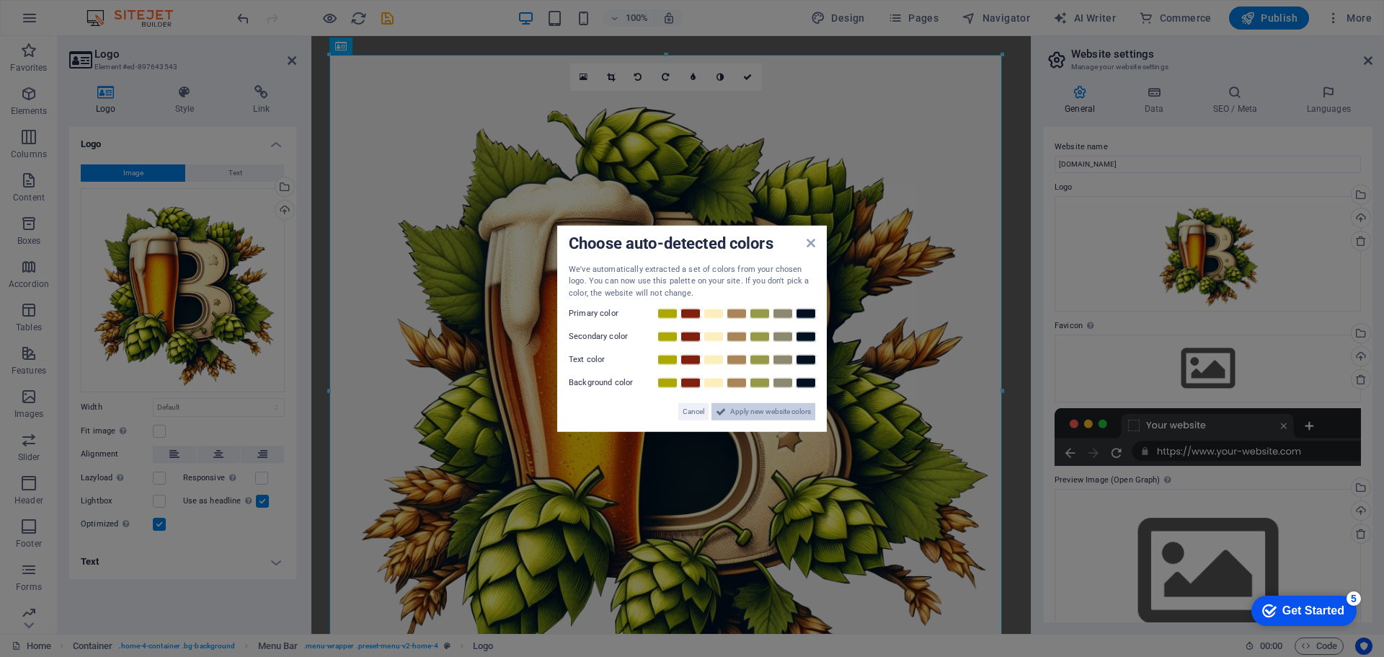
click at [746, 412] on span "Apply new website colors" at bounding box center [770, 411] width 81 height 17
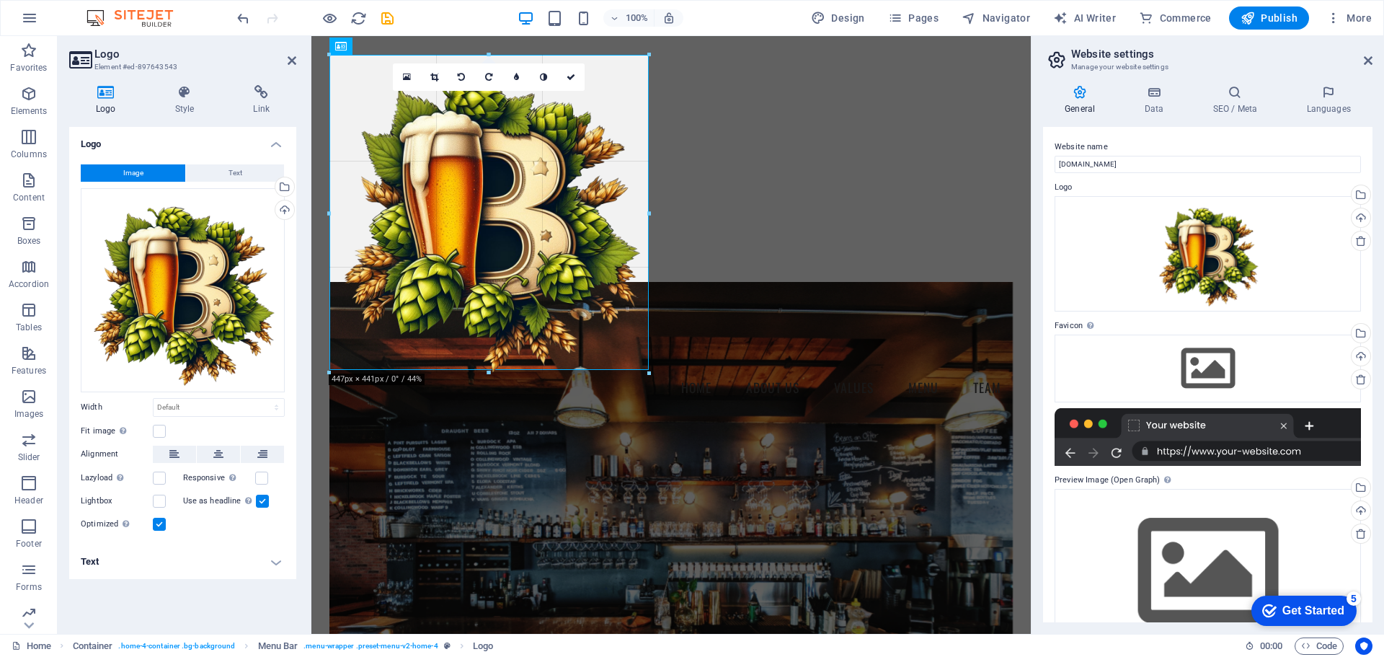
drag, startPoint x: 1003, startPoint y: 54, endPoint x: 440, endPoint y: 411, distance: 665.8
type input "443"
select select "px"
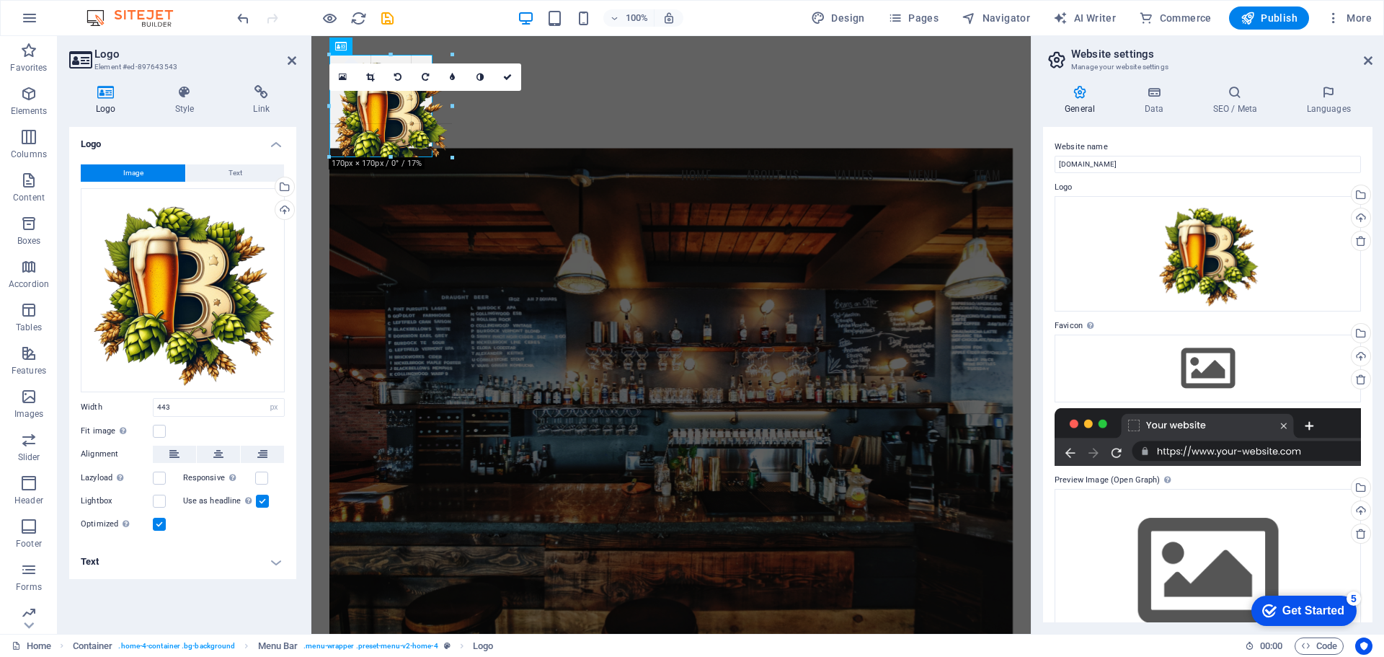
drag, startPoint x: 650, startPoint y: 376, endPoint x: 434, endPoint y: 102, distance: 348.9
type input "142"
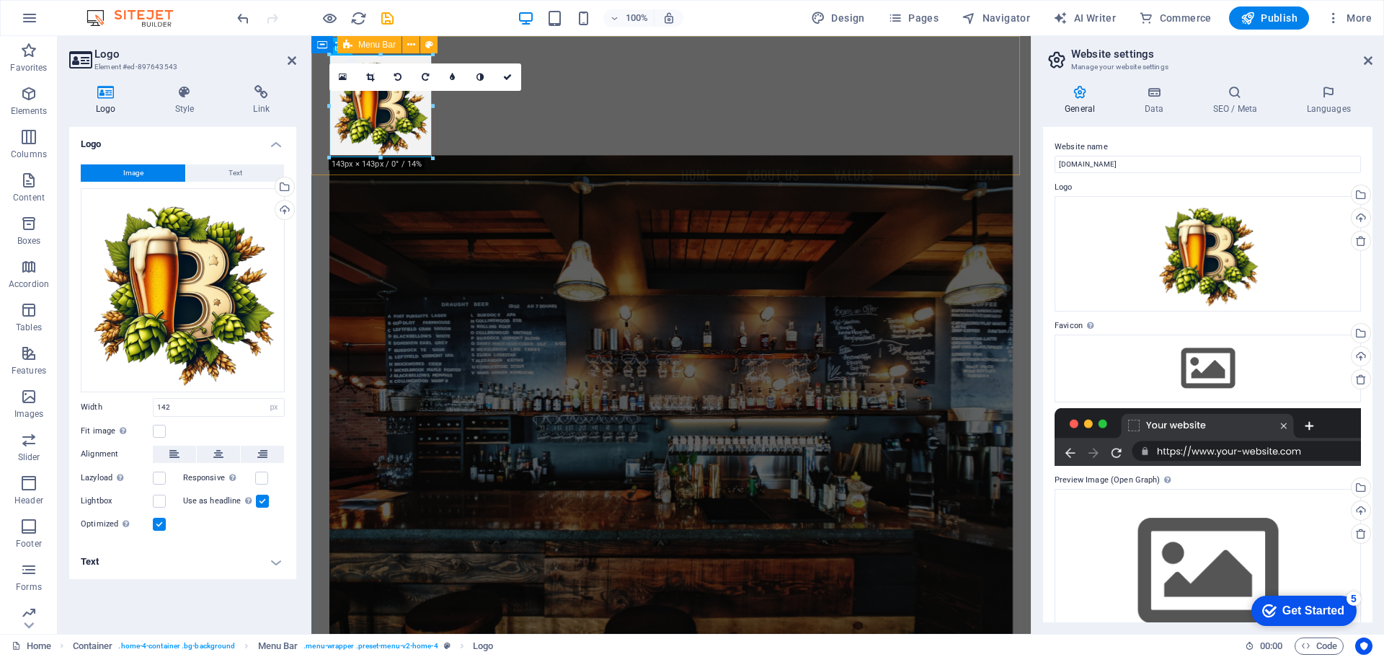
drag, startPoint x: 507, startPoint y: 141, endPoint x: 761, endPoint y: 140, distance: 254.4
click at [761, 140] on div "Menu Home About Us Values Menu Team" at bounding box center [670, 123] width 719 height 175
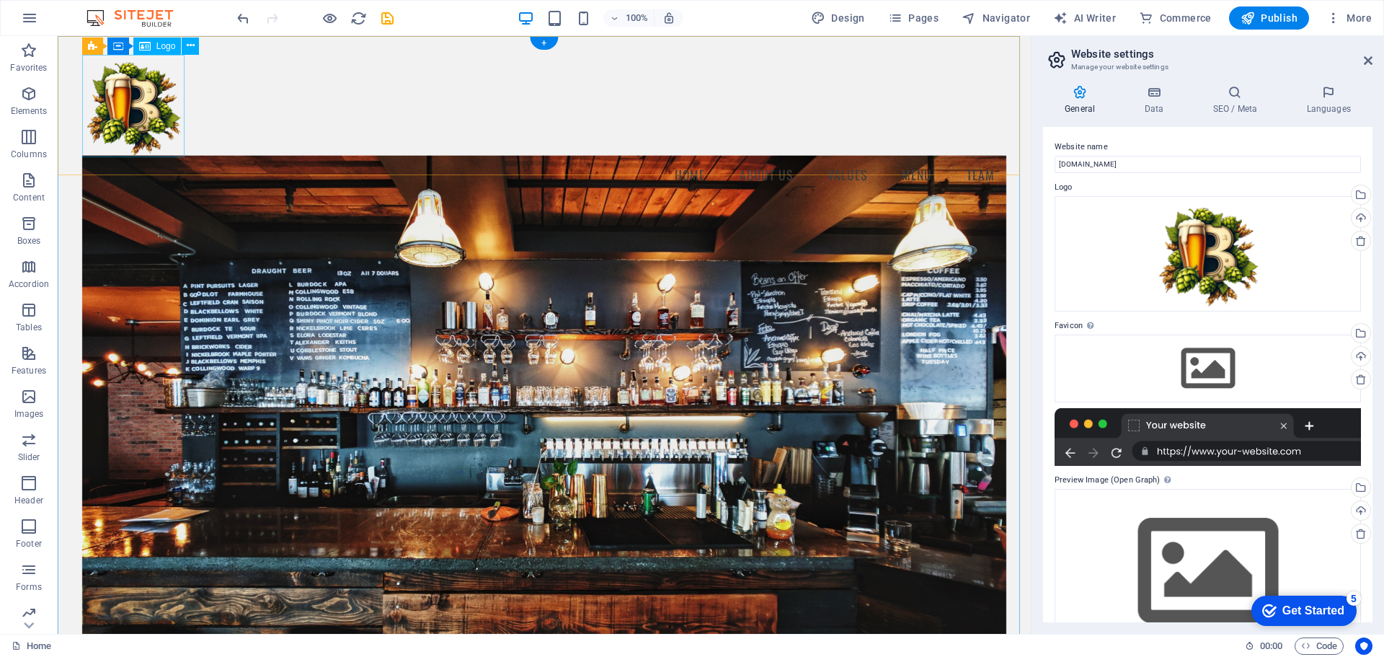
click at [149, 101] on div at bounding box center [544, 106] width 925 height 102
click at [190, 49] on icon at bounding box center [191, 45] width 8 height 15
